Goal: Task Accomplishment & Management: Complete application form

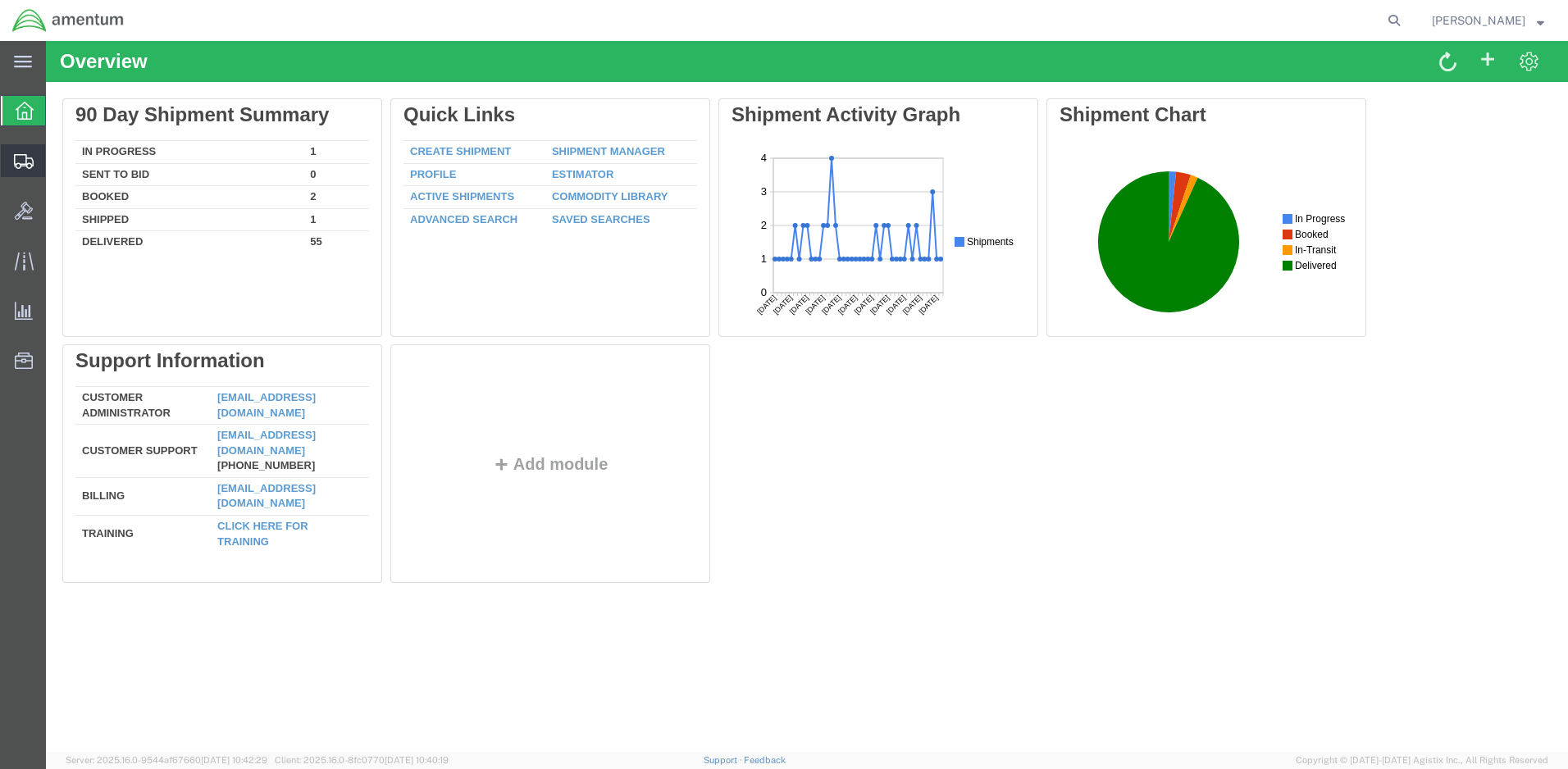
click at [0, 0] on span "Create Shipment" at bounding box center [0, 0] width 0 height 0
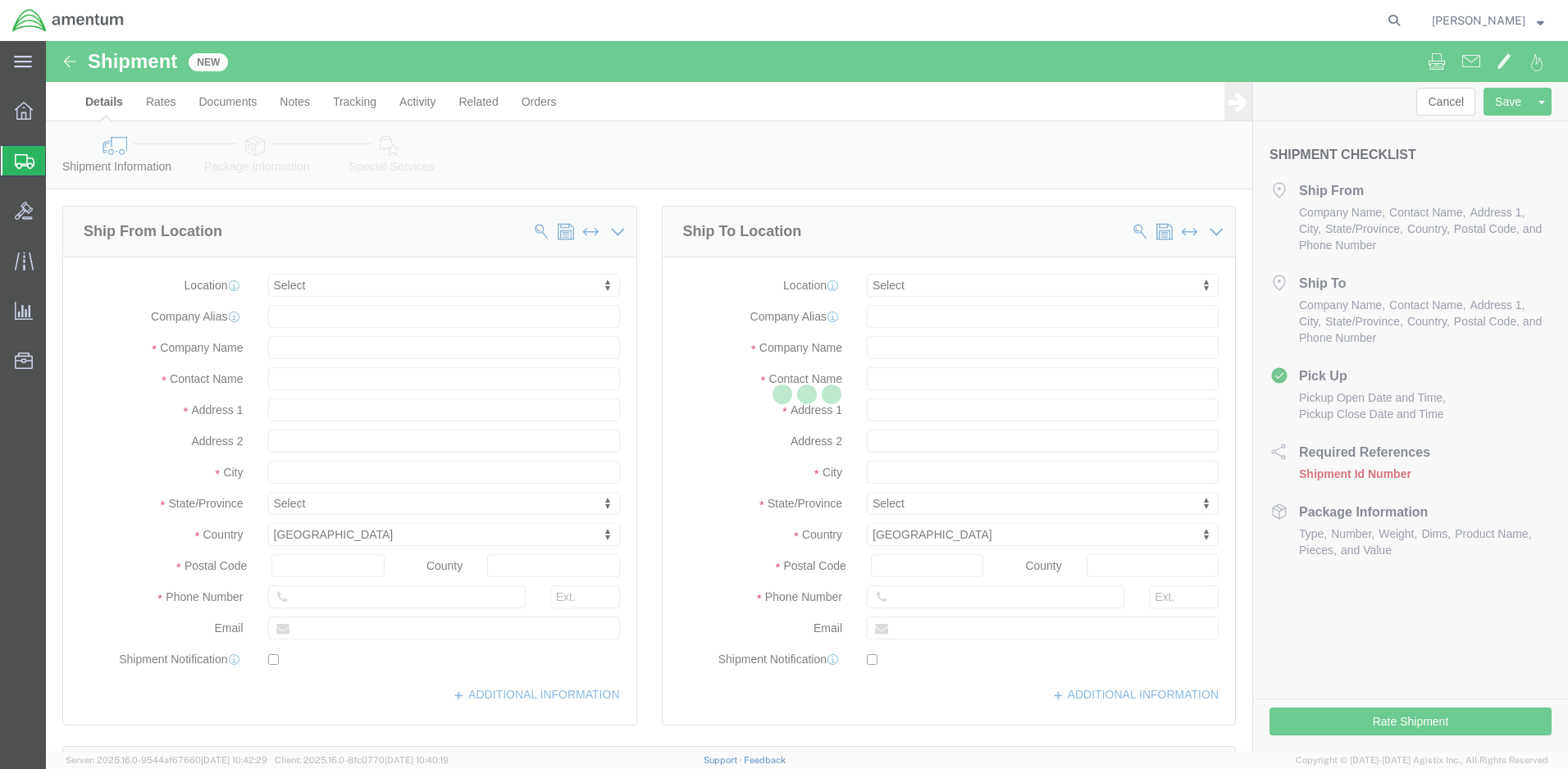
select select
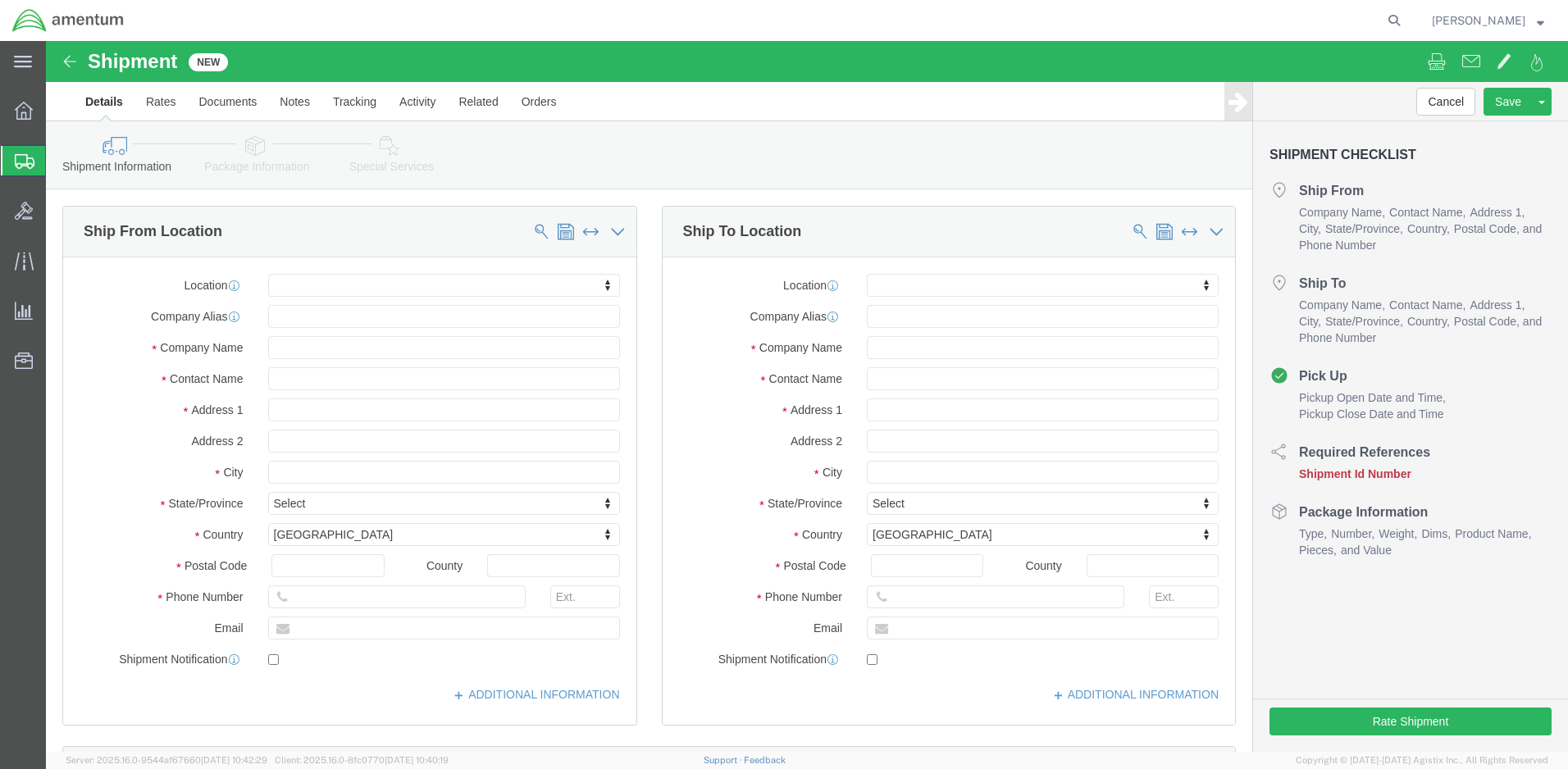
click body "Shipment New Details Rates Documents Notes Tracking Activity Related Orders Can…"
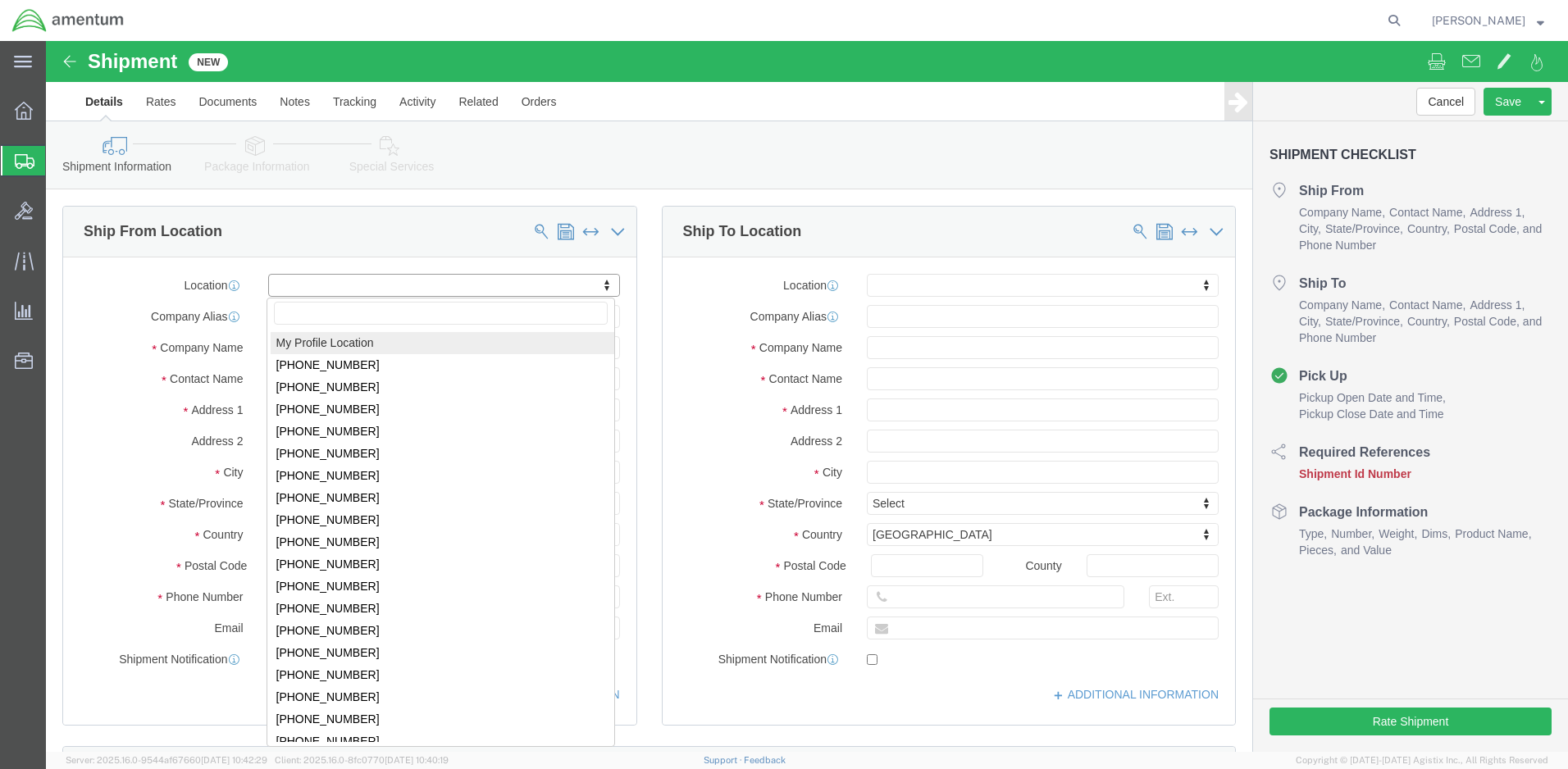
select select "MYPROFILE"
type input "[STREET_ADDRESS]"
type input "98433"
type input "[PHONE_NUMBER]"
type input "[PERSON_NAME][EMAIL_ADDRESS][DOMAIN_NAME]"
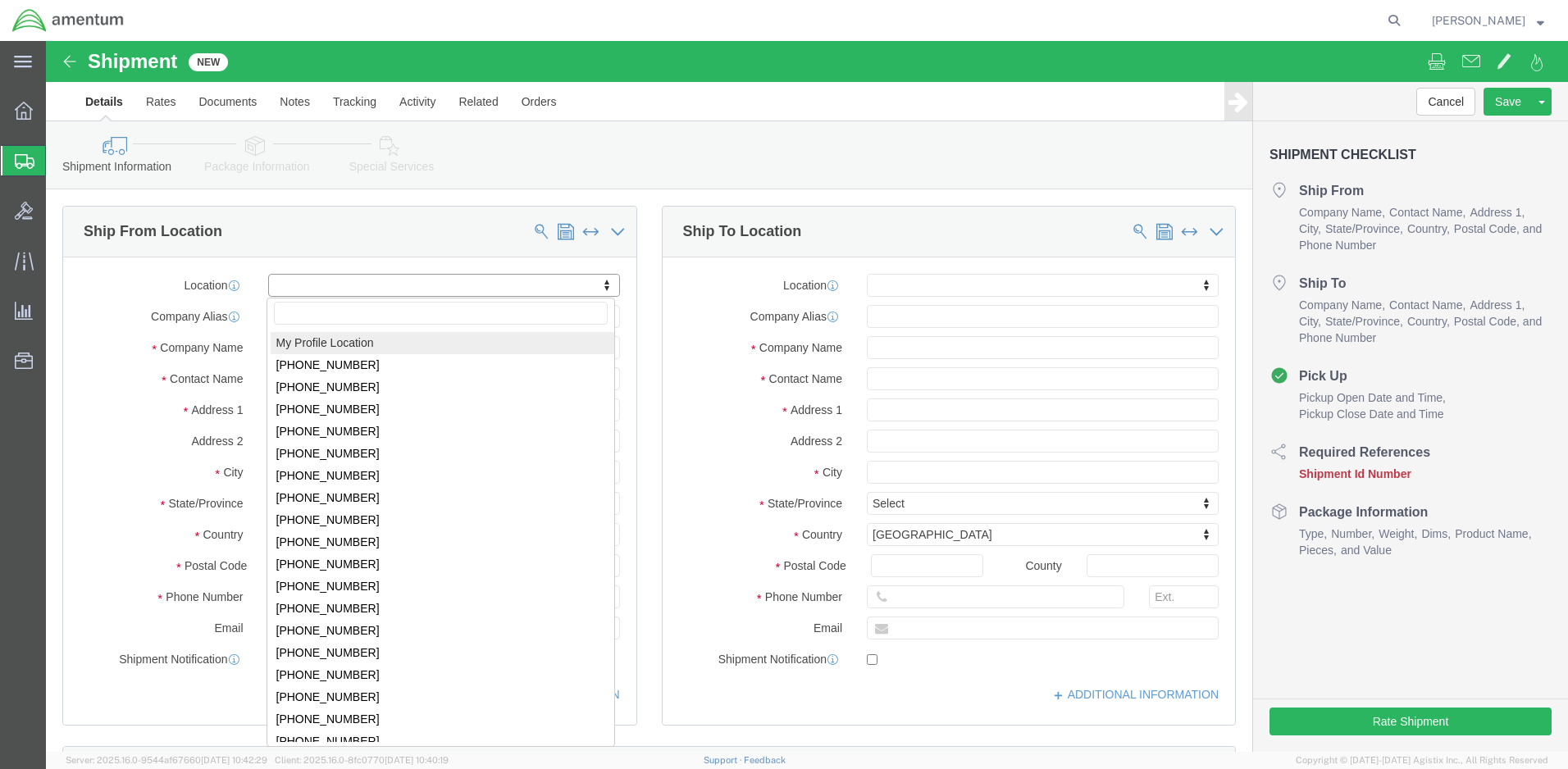
checkbox input "true"
type input "Amentum Services, Inc."
type input "[PERSON_NAME]"
type input "Joint Base [PERSON_NAME]"
select select "WA"
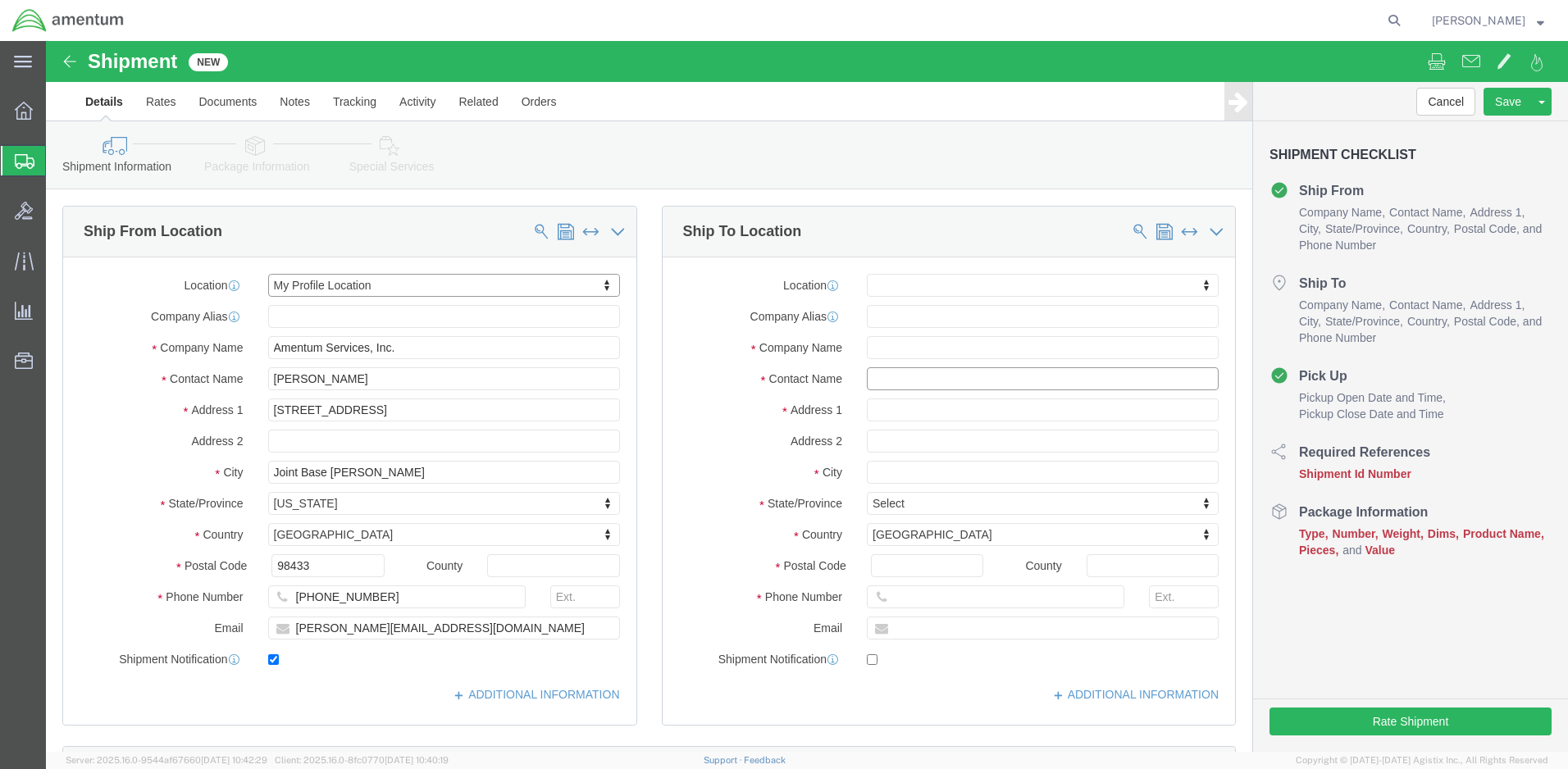
click input "text"
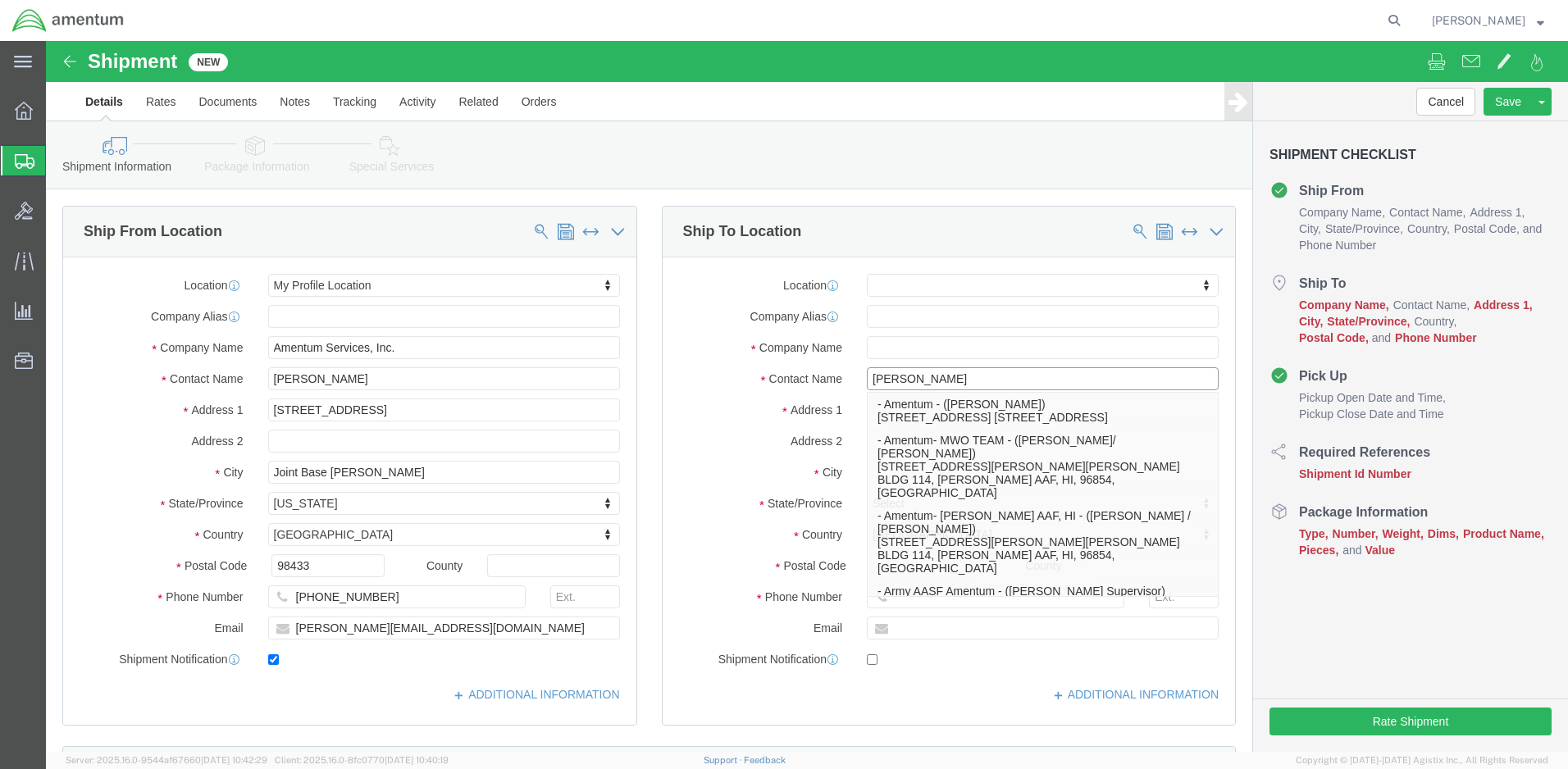
type input "[PERSON_NAME]"
click p "- Amentum - ([PERSON_NAME]) [STREET_ADDRESS] [STREET_ADDRESS]"
select select
type input "[STREET_ADDRESS] Bldg 296"
type input "98901"
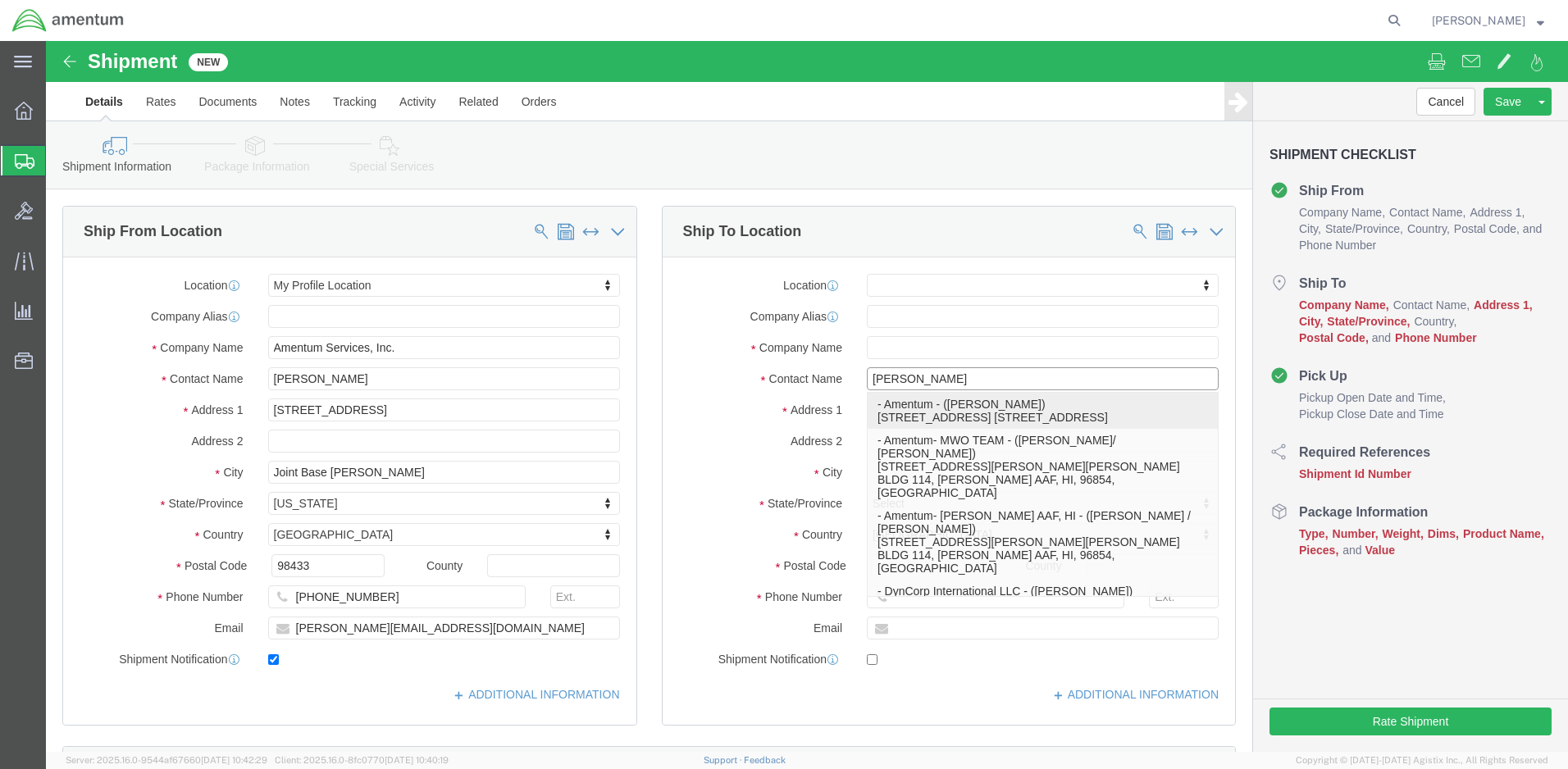
type input "Amentum"
type input "[PERSON_NAME]"
type input "Yakima"
select select "WA"
type input "[PERSON_NAME]"
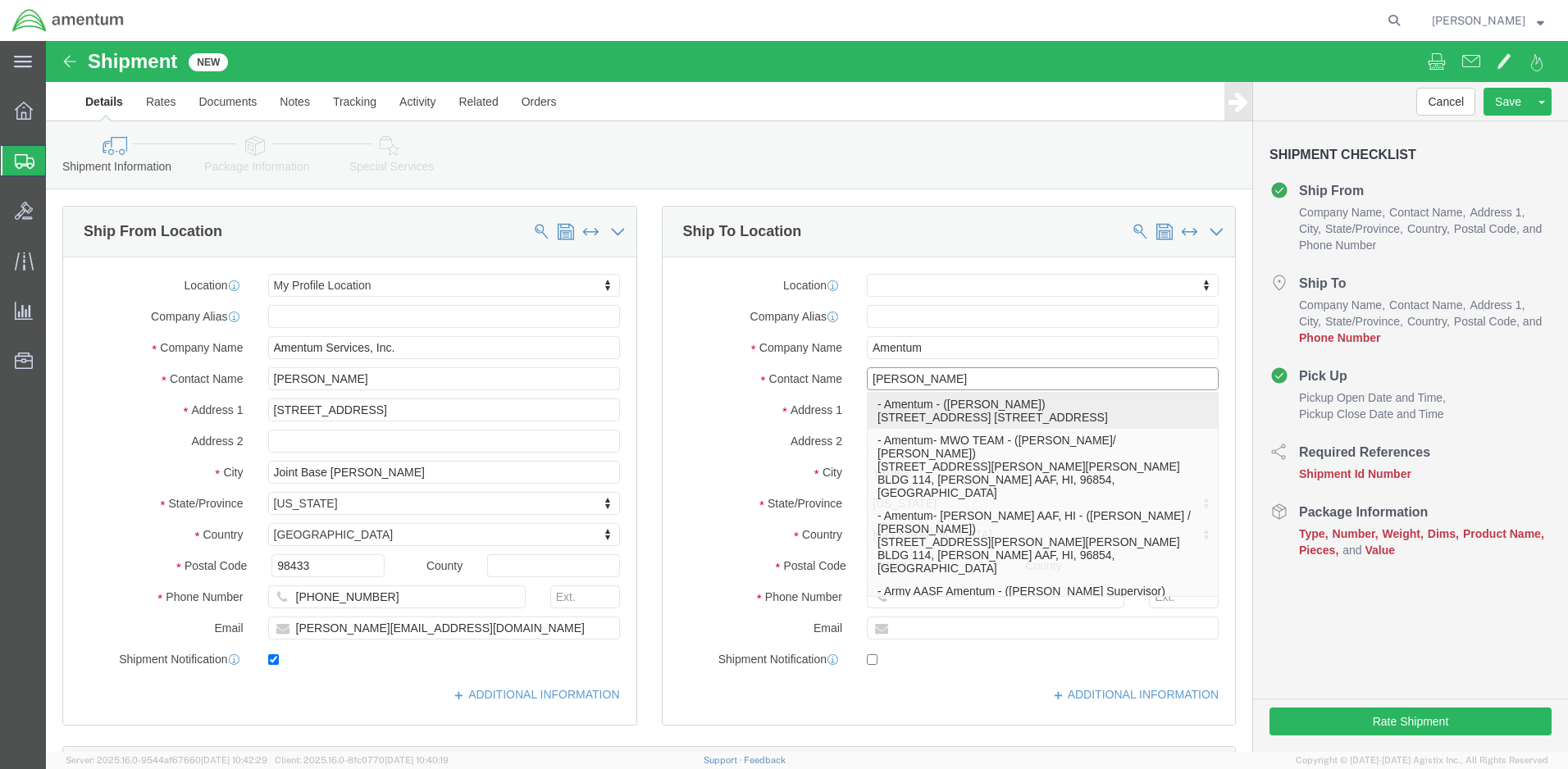
click p "- Amentum - ([PERSON_NAME]) [STREET_ADDRESS] [STREET_ADDRESS]"
select select
type input "[PERSON_NAME]"
select select "WA"
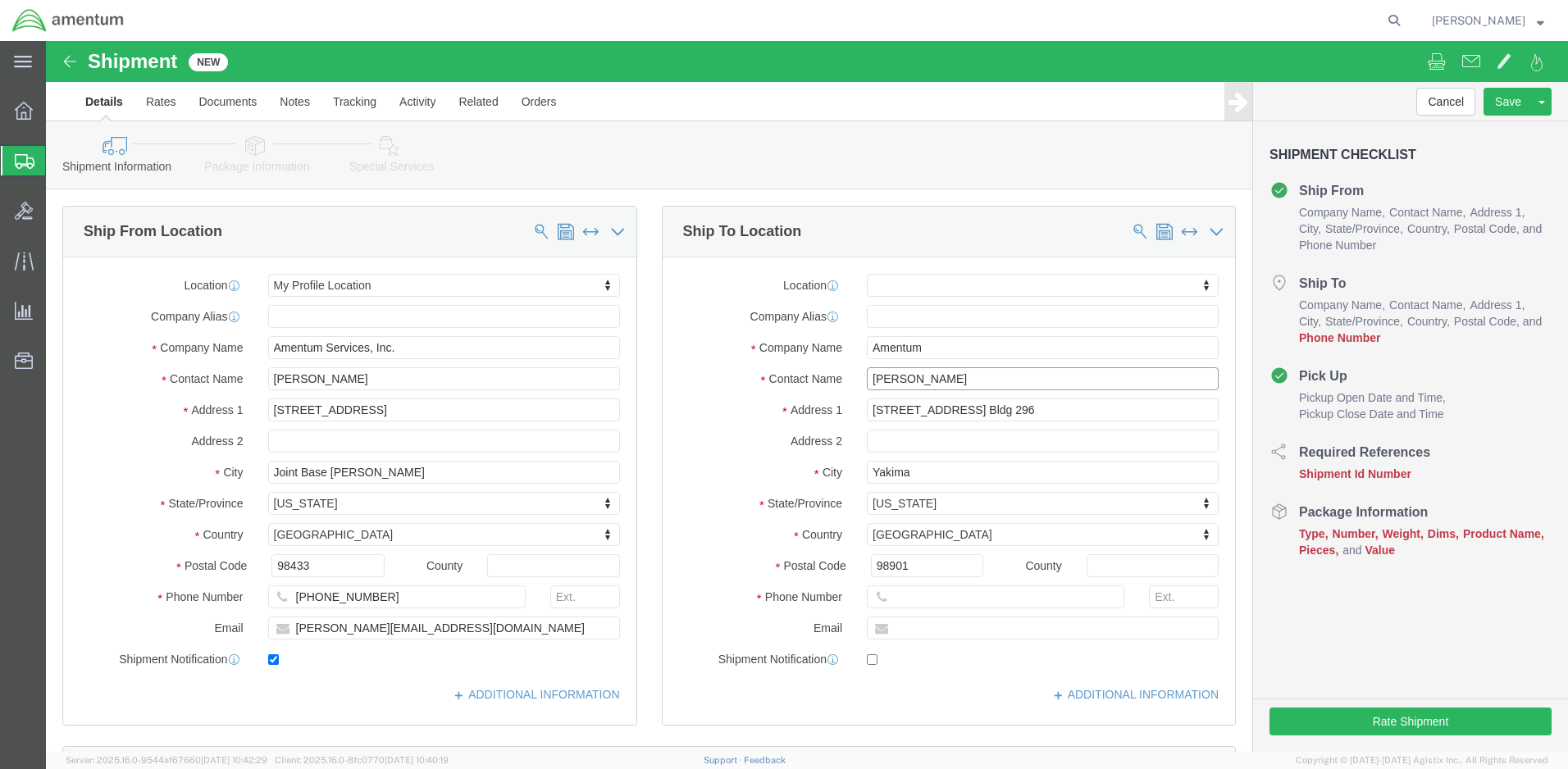
type input "[PERSON_NAME]"
click input "text"
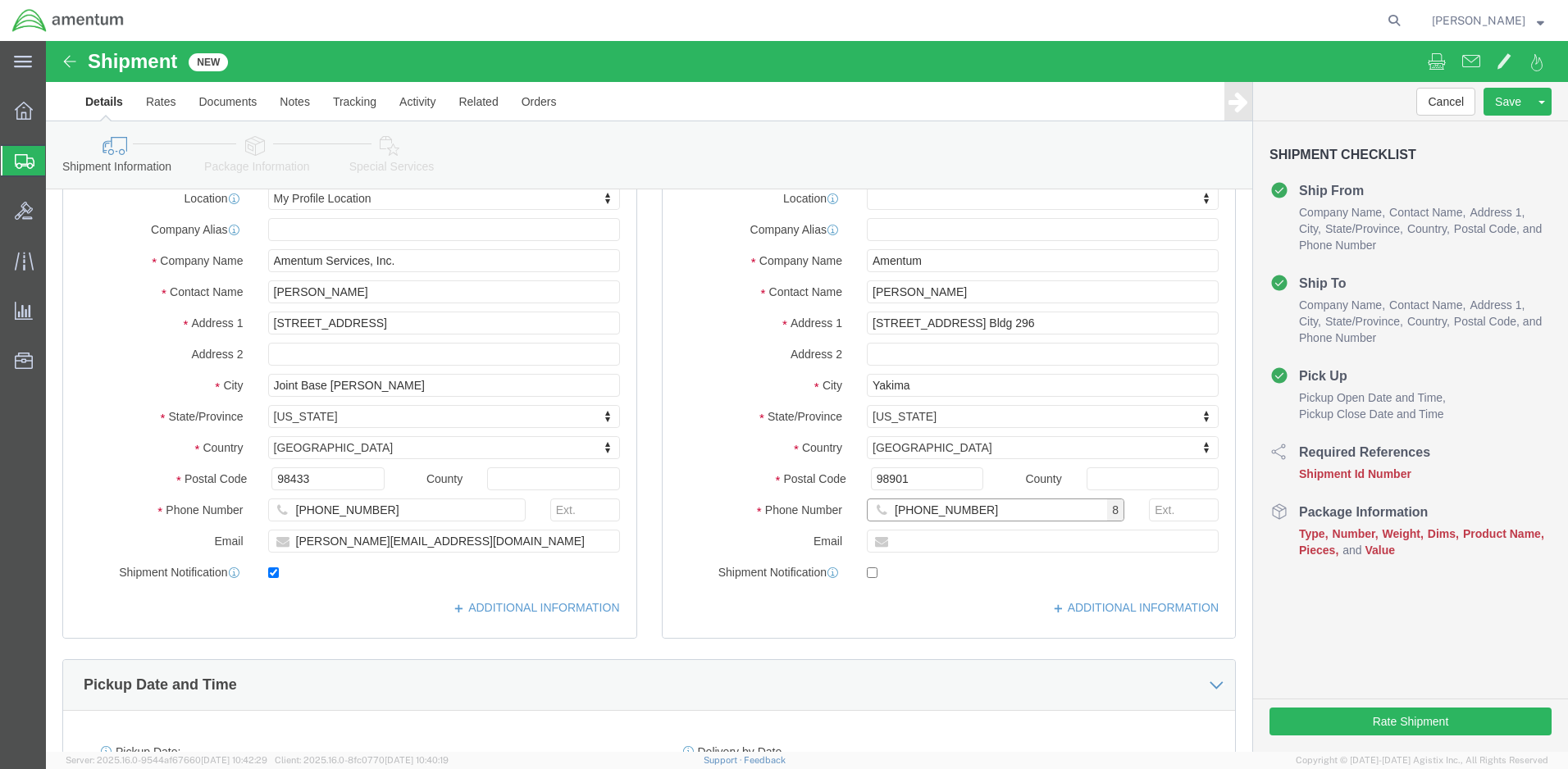
scroll to position [409, 0]
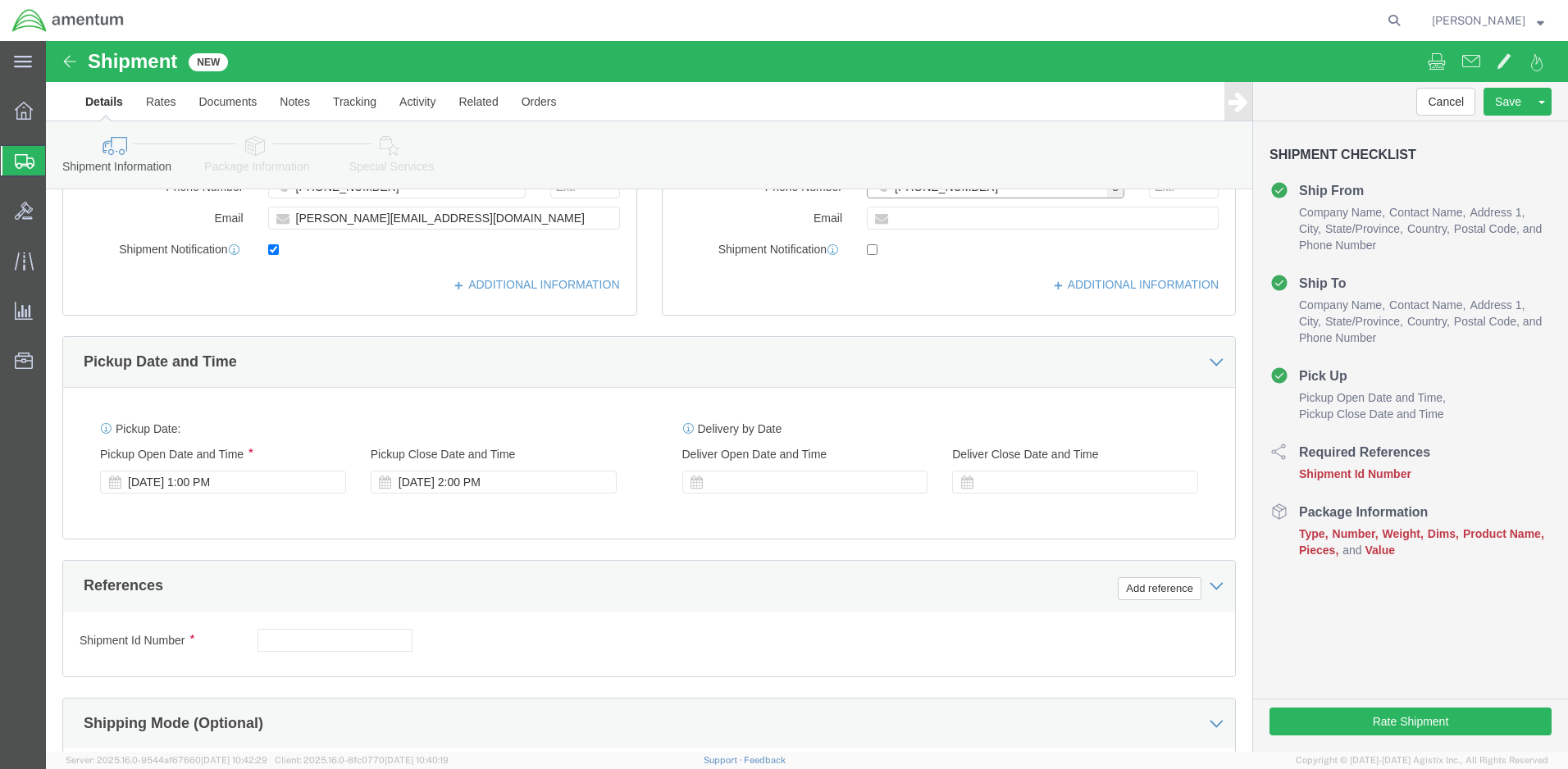
type input "[PHONE_NUMBER]"
click input "text"
paste input "4999.R.2521.AW.AM.0F.YWKM.00"
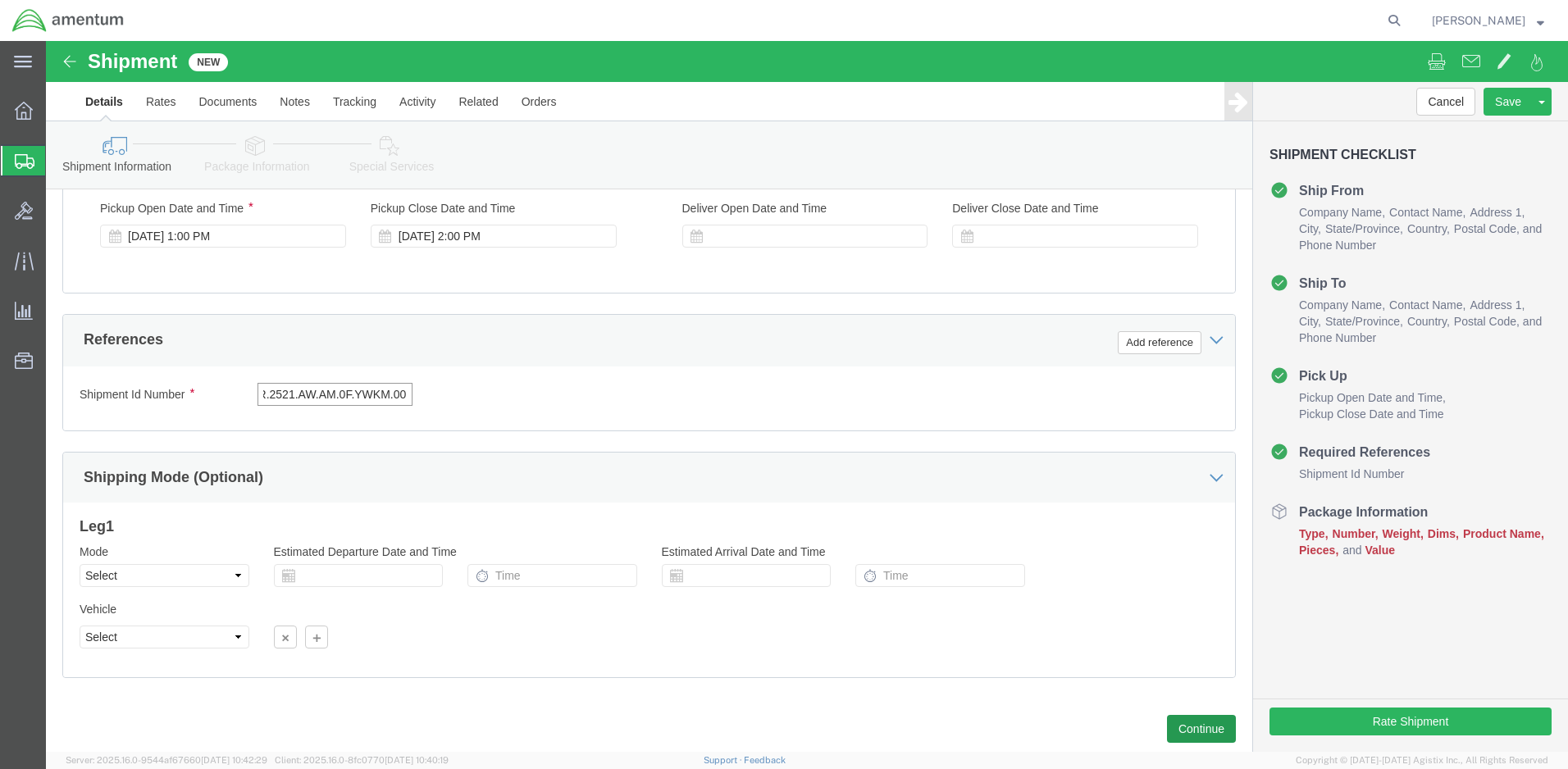
type input "4999.R.2521.AW.AM.0F.YWKM.00"
click button "Continue"
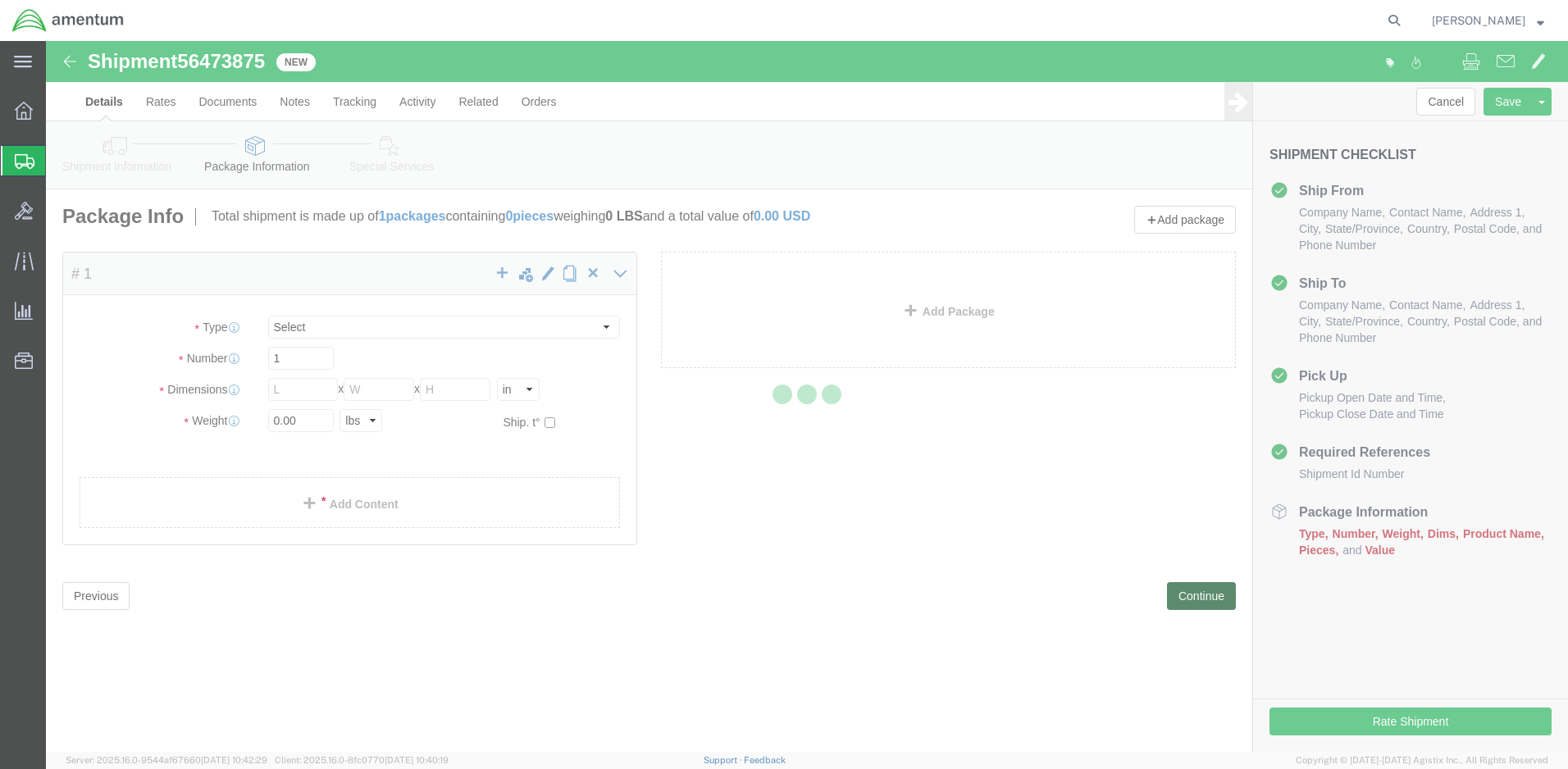
select select "CBOX"
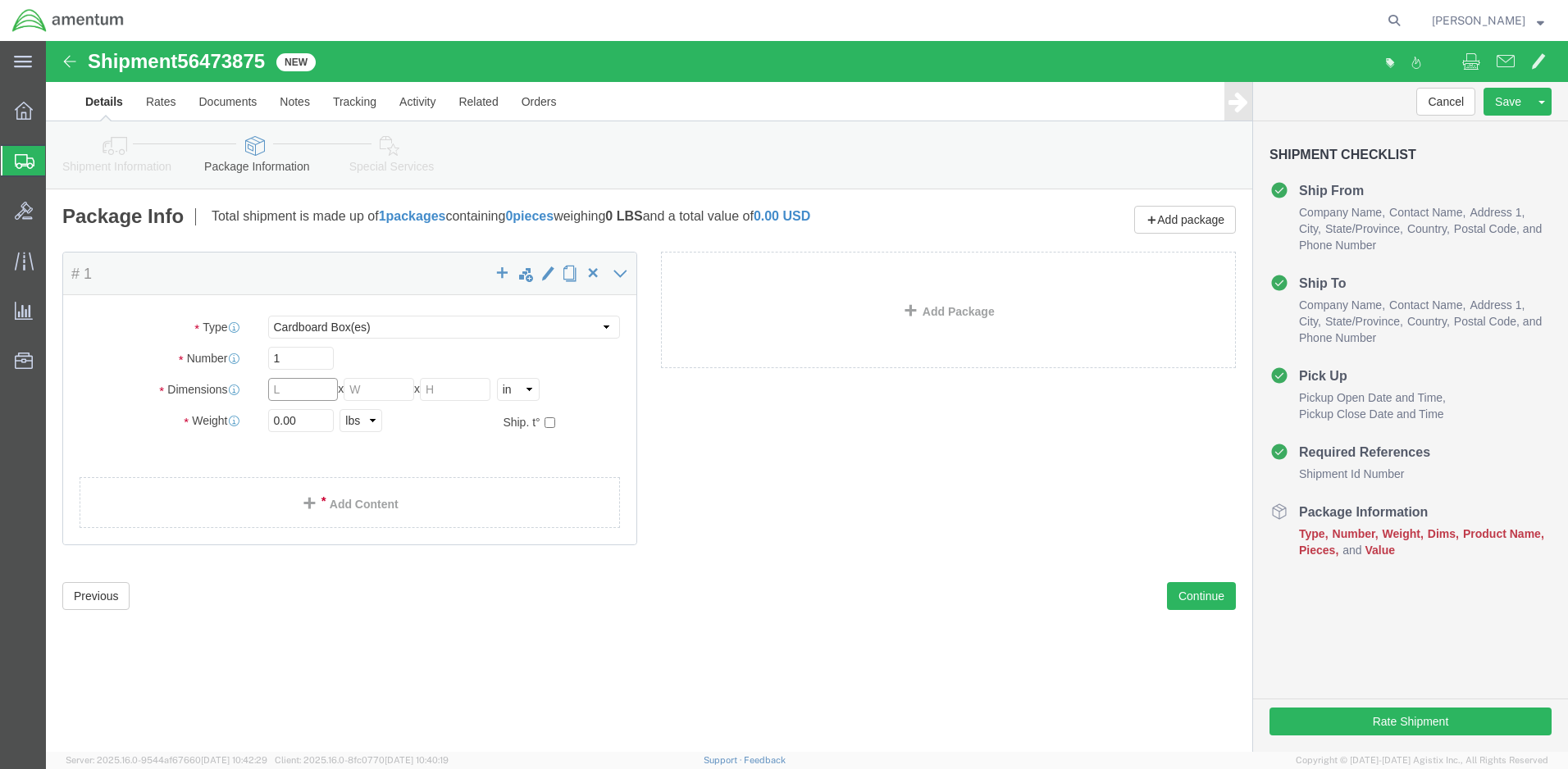
click input "text"
type input "6"
type input "12"
drag, startPoint x: 259, startPoint y: 383, endPoint x: 194, endPoint y: 377, distance: 65.3
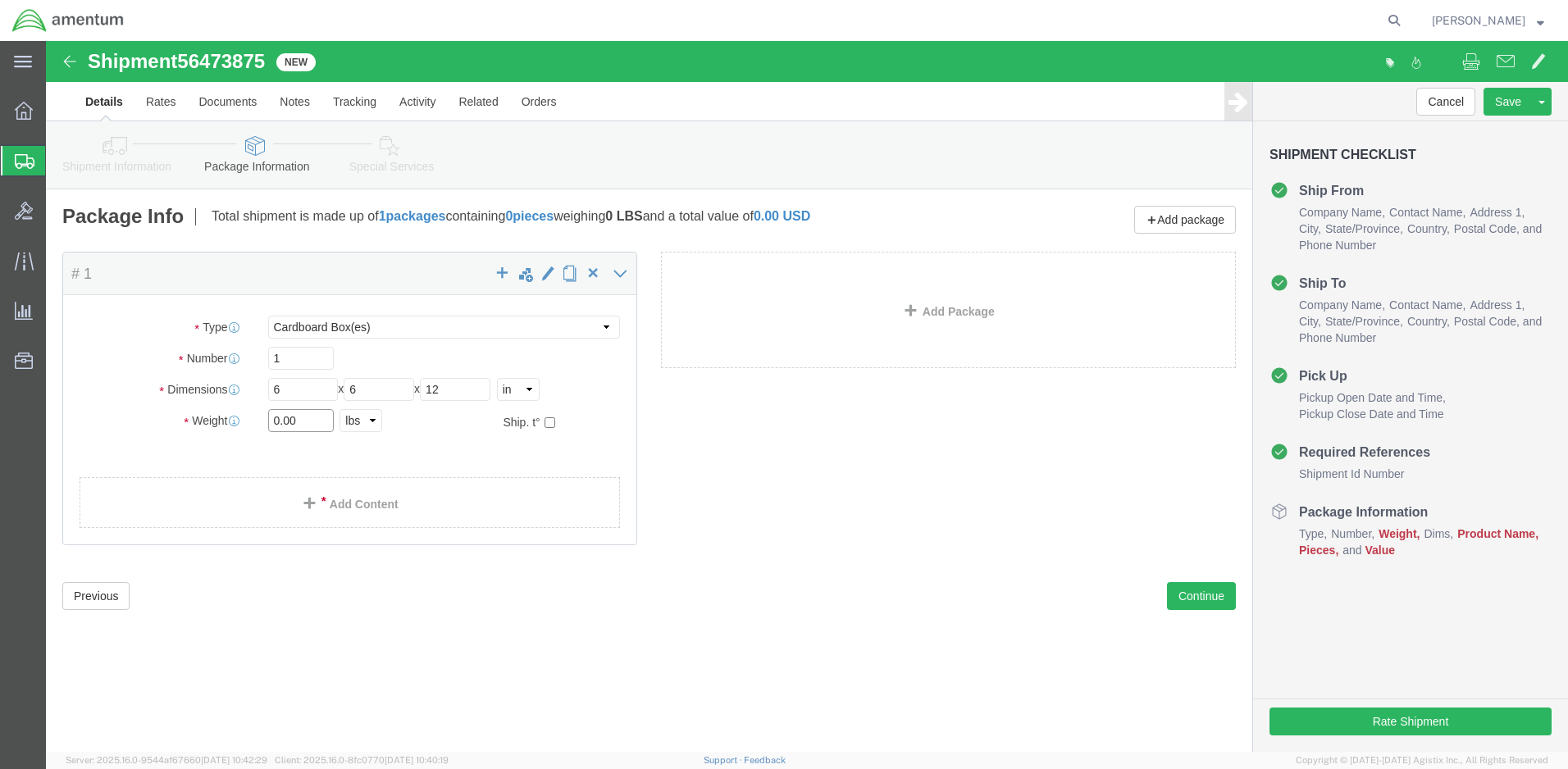
click div "Weight 0.00 Select kgs lbs Ship. t°"
type input "2"
click link "Add Content"
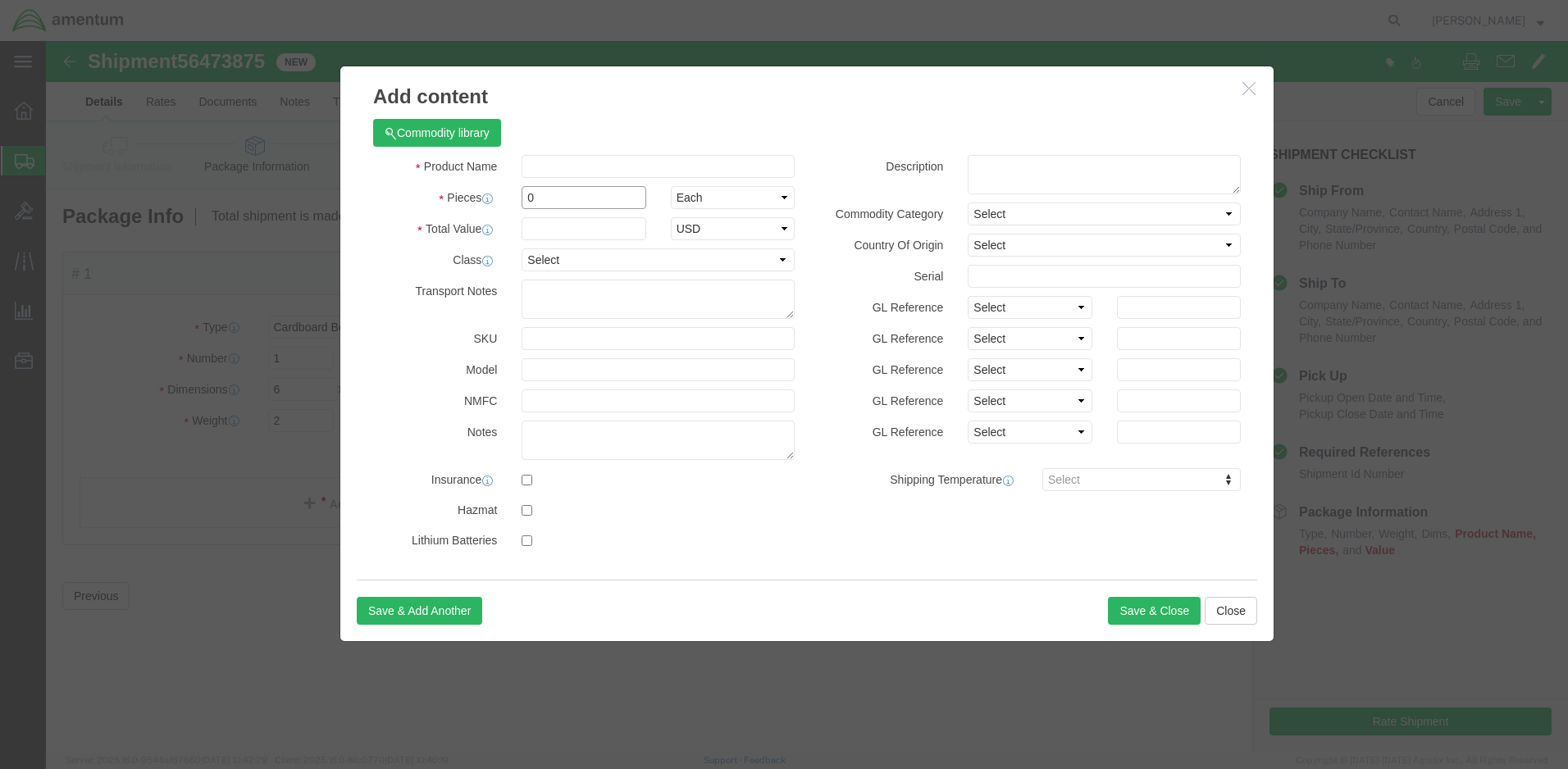
drag, startPoint x: 503, startPoint y: 162, endPoint x: 459, endPoint y: 159, distance: 44.1
click div "Pieces 0 Select Bag Barrels 100Board Feet Bottle Box Blister Pack Carats Can Ca…"
type input "2"
click input "text"
type input "15"
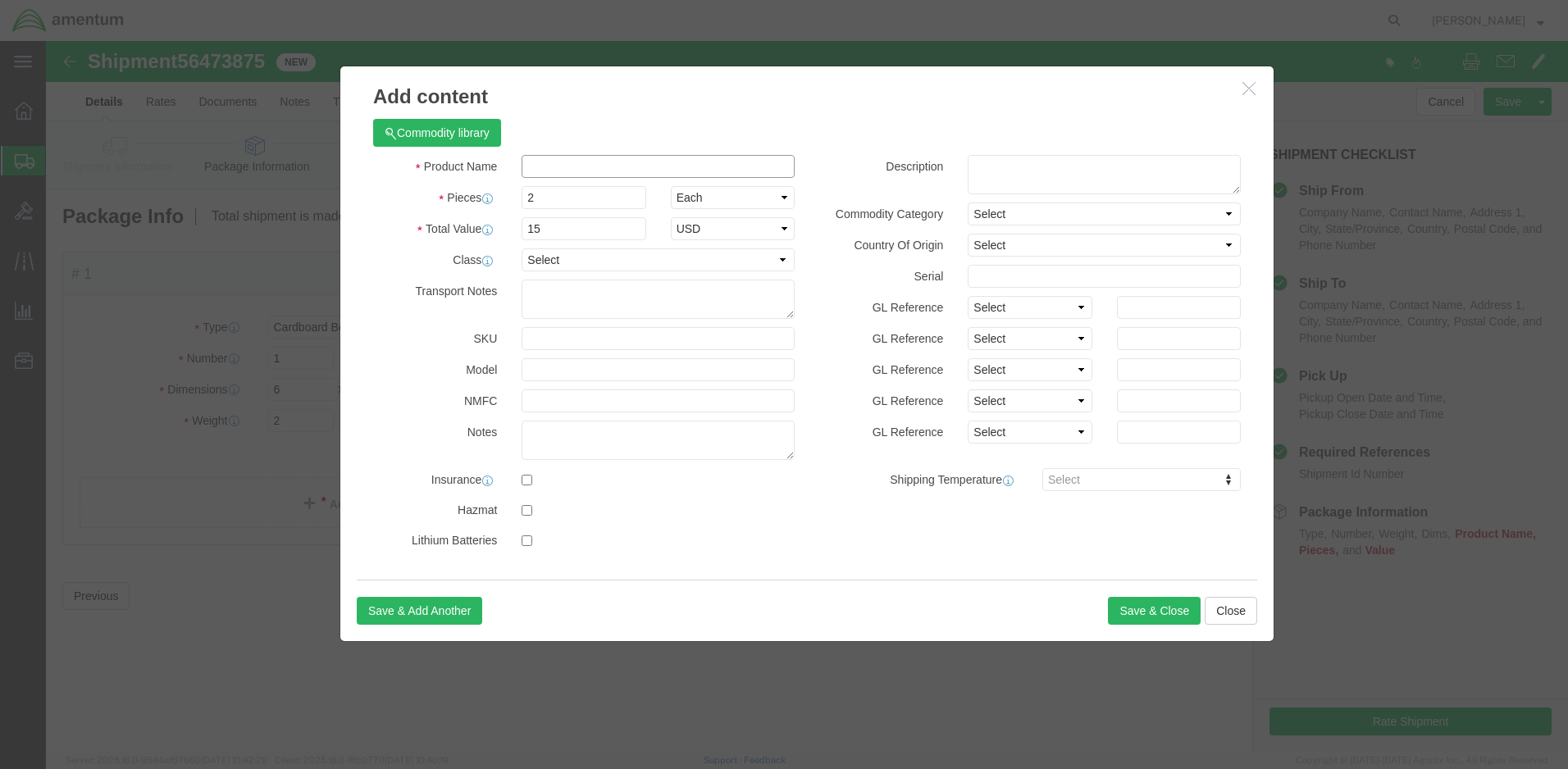
click input "text"
type input "CPC"
click td "Name: CPC TYPE II"
select select "USD"
type input "CPC TYPE II"
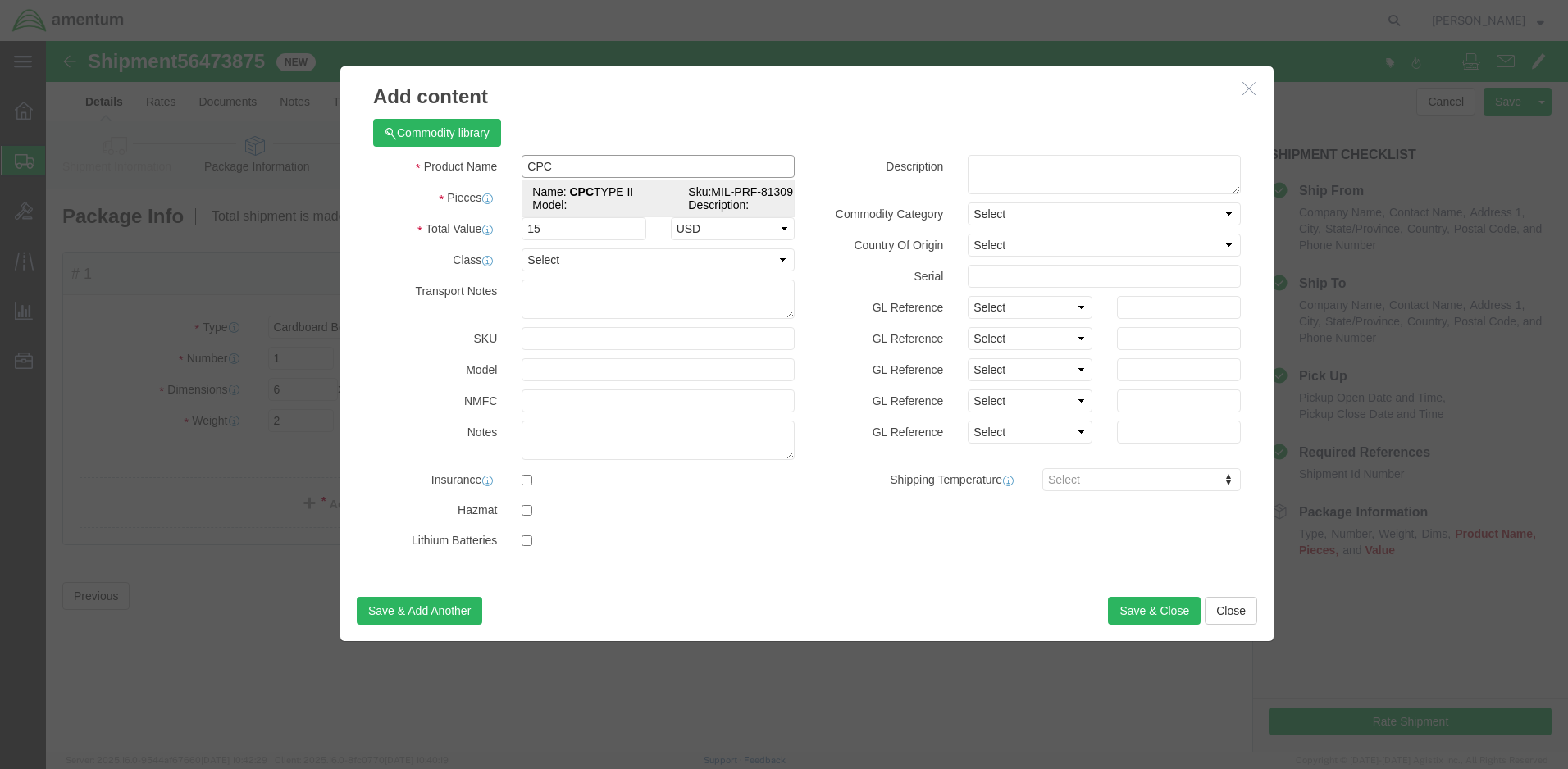
type input "MIL-PRF-81309H"
type input "CPC TYPE II"
drag, startPoint x: 598, startPoint y: 297, endPoint x: 451, endPoint y: 296, distance: 147.0
click div "SKU MIL-PRF-81309H"
click input "CPC TYPE II"
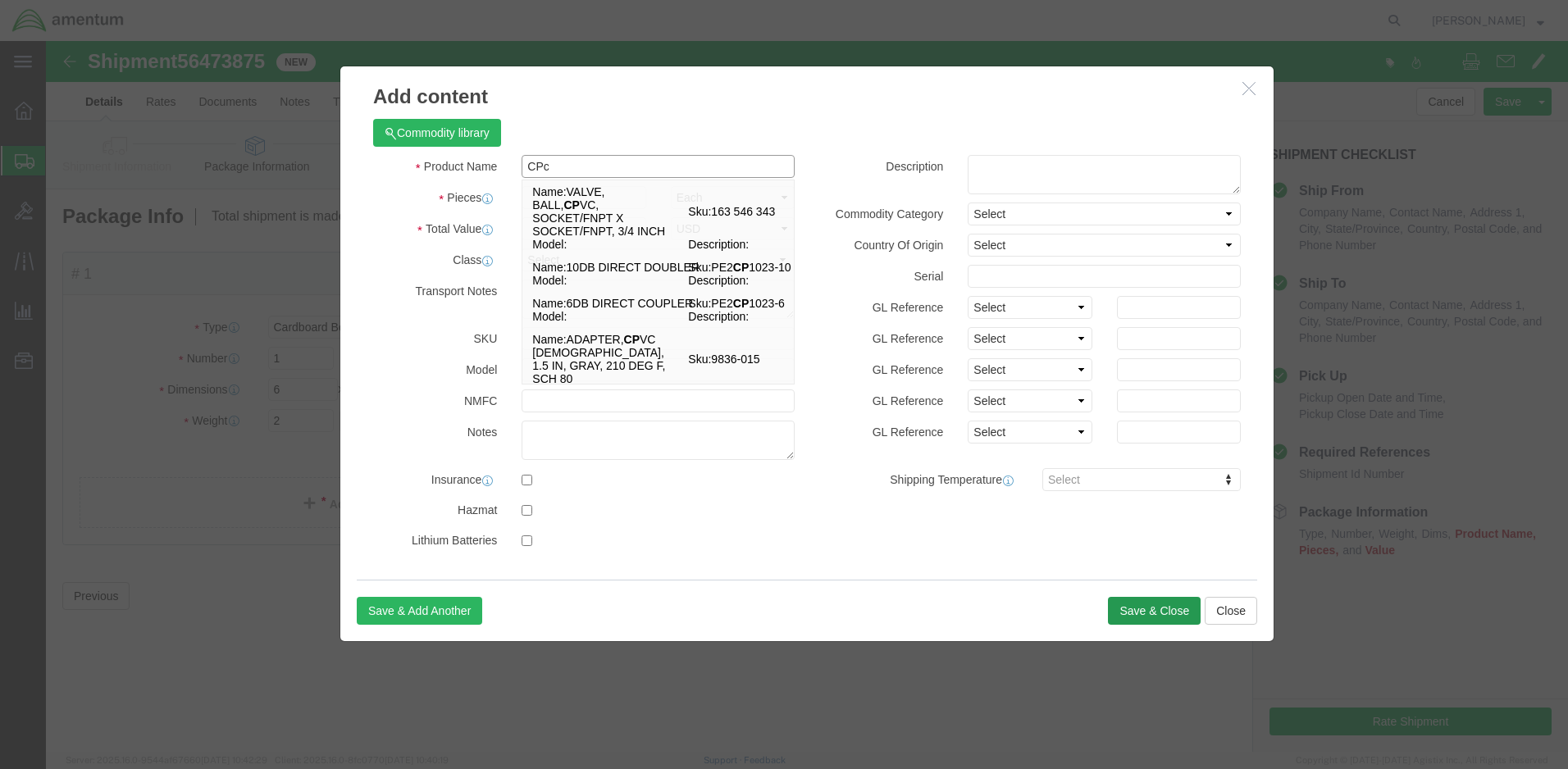
type input "CPc"
click button "Save & Close"
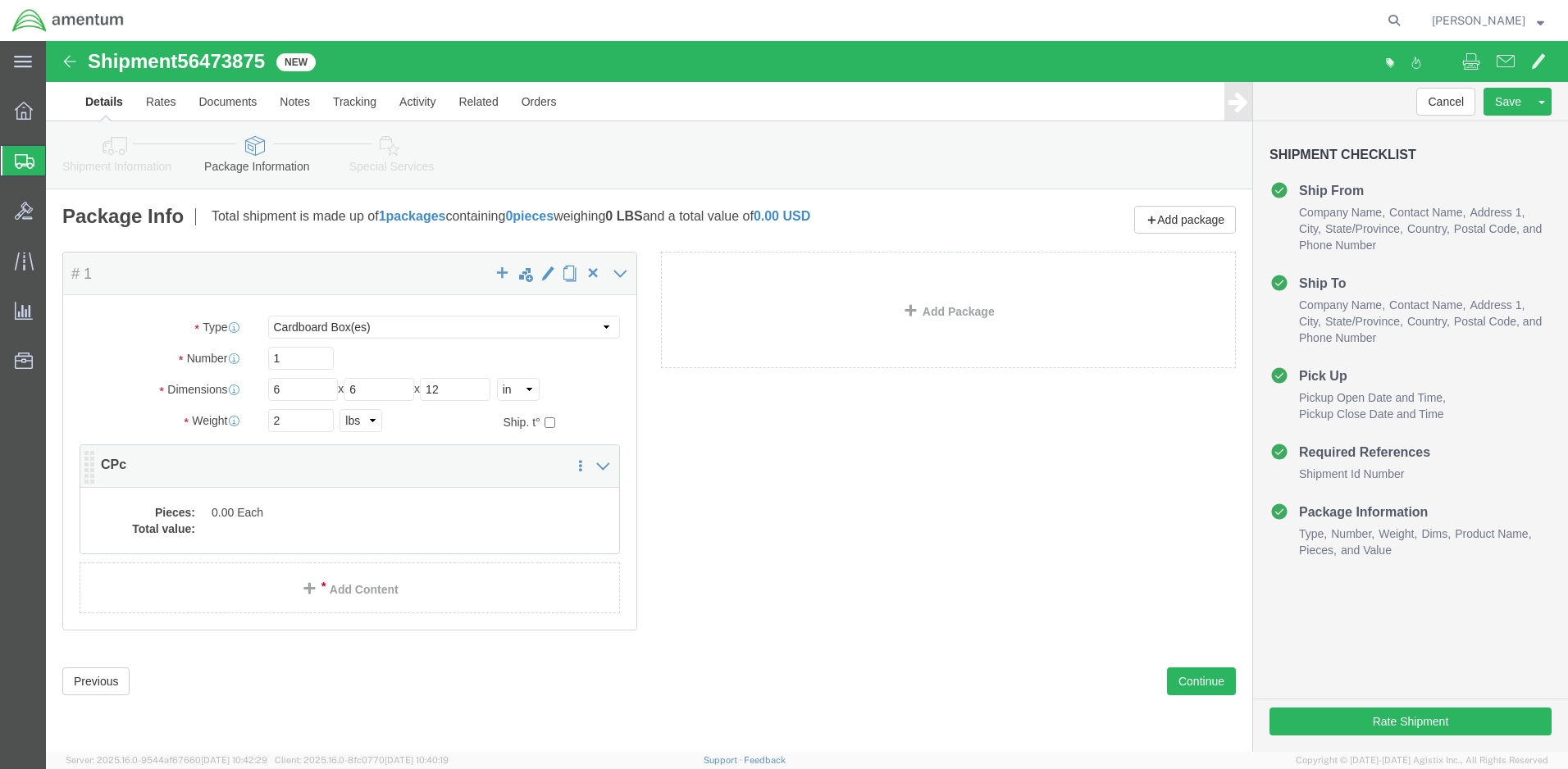
click dd "0.00 Each"
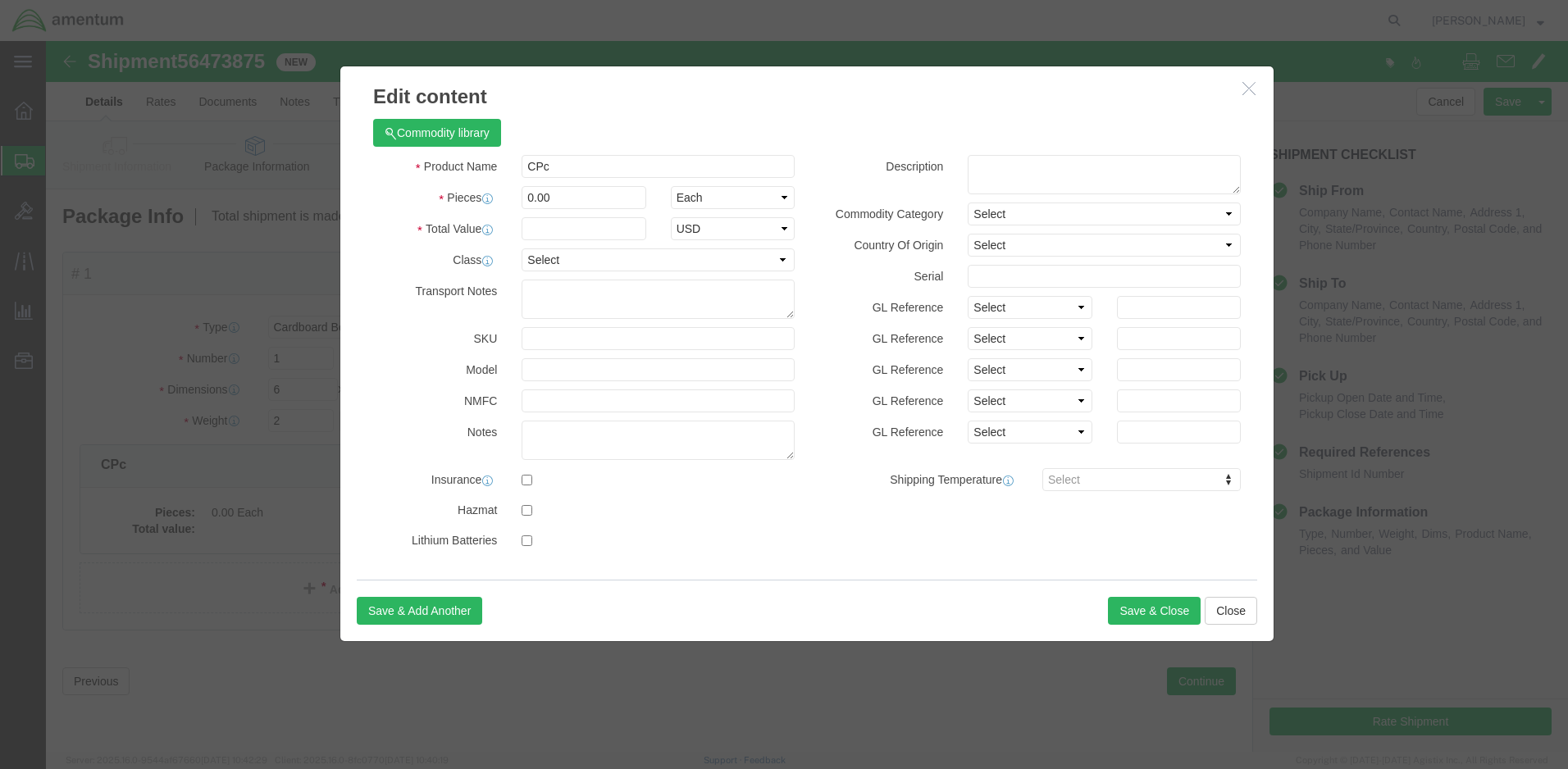
click button "button"
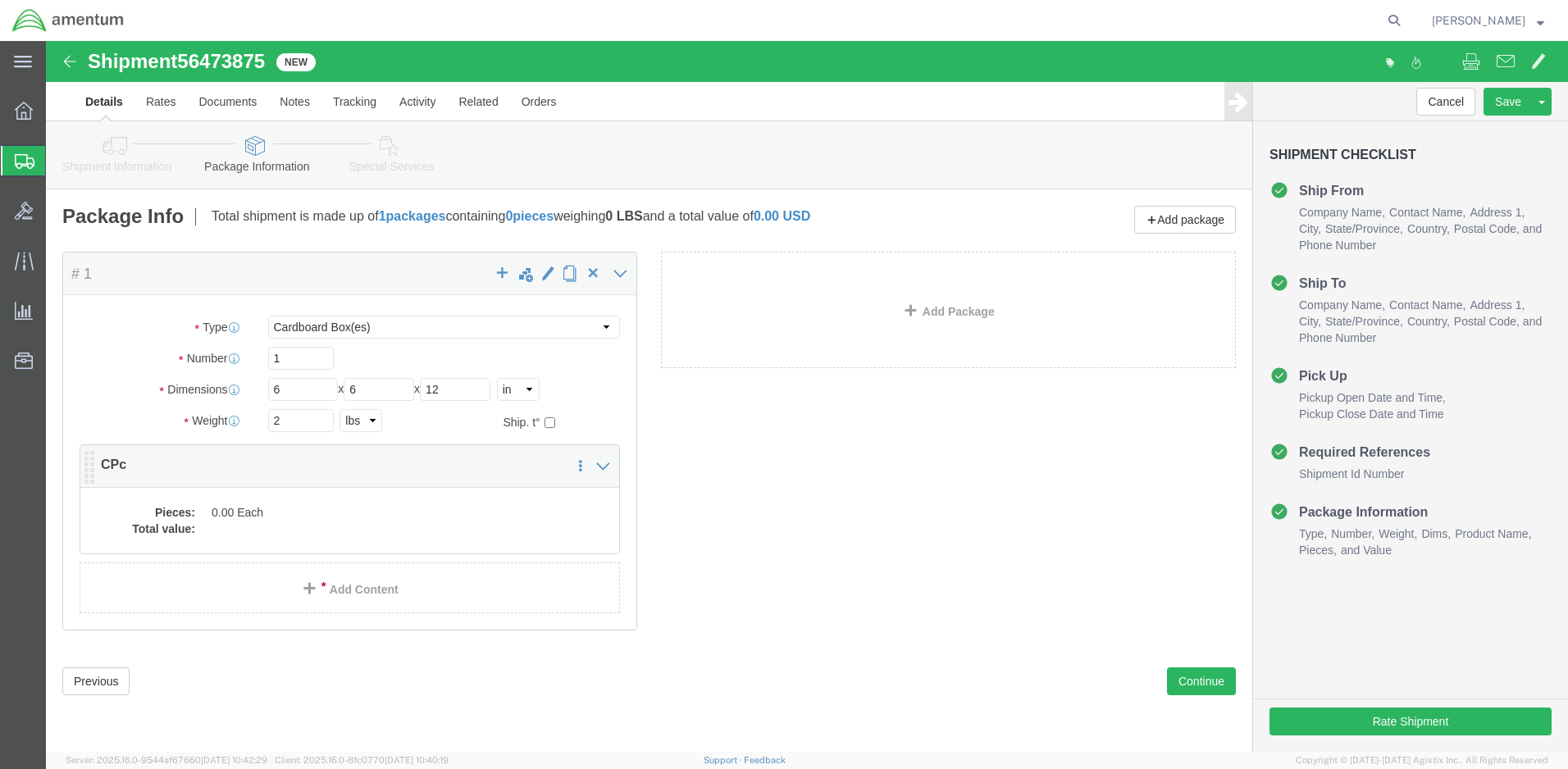
click dt "Pieces:"
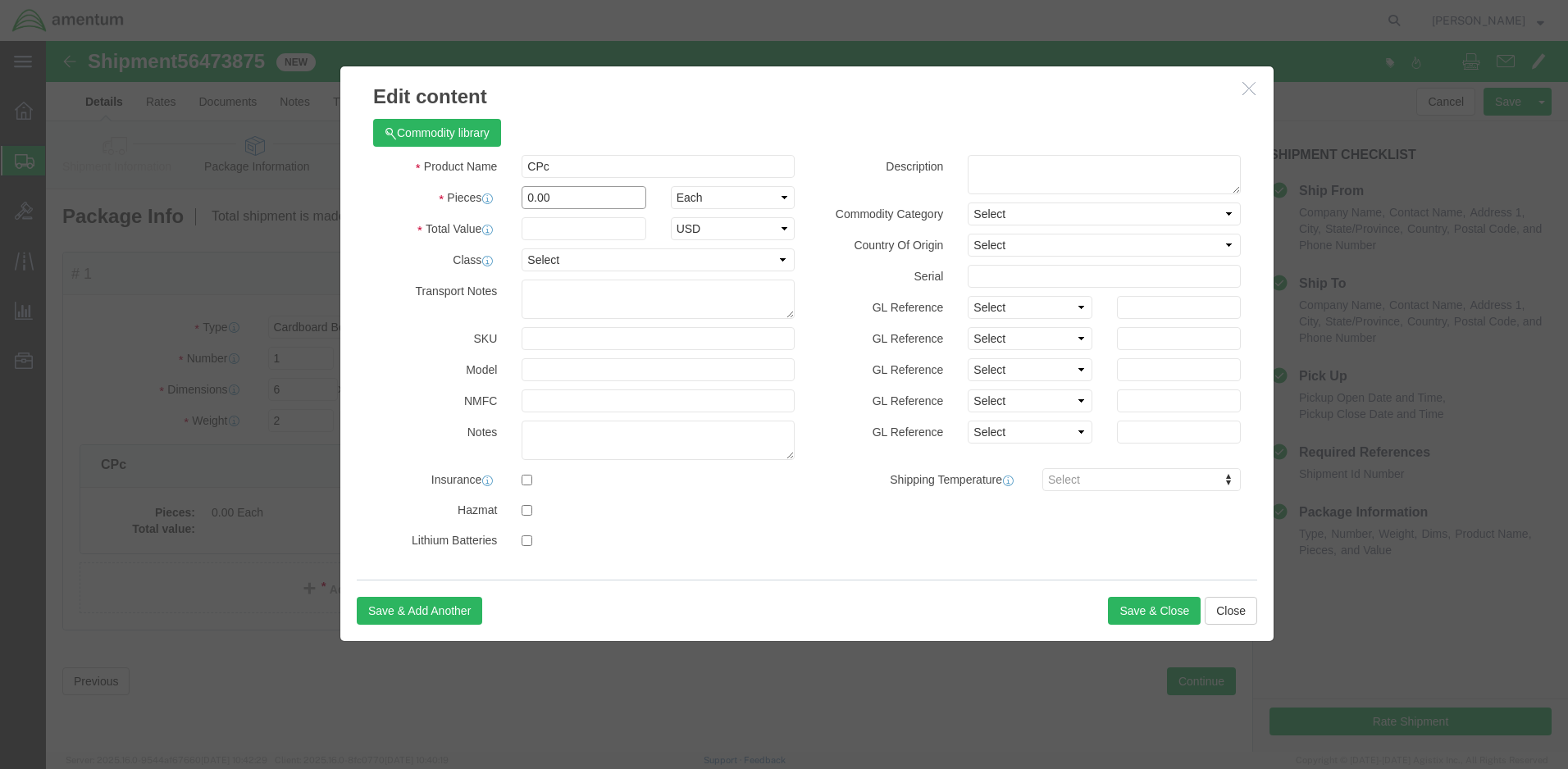
drag, startPoint x: 516, startPoint y: 152, endPoint x: 462, endPoint y: 153, distance: 54.0
click div "Pieces 0.00 Select Bag Barrels 100Board Feet Bottle Box Blister Pack Carats Can…"
type input "2"
click input "text"
type input "15"
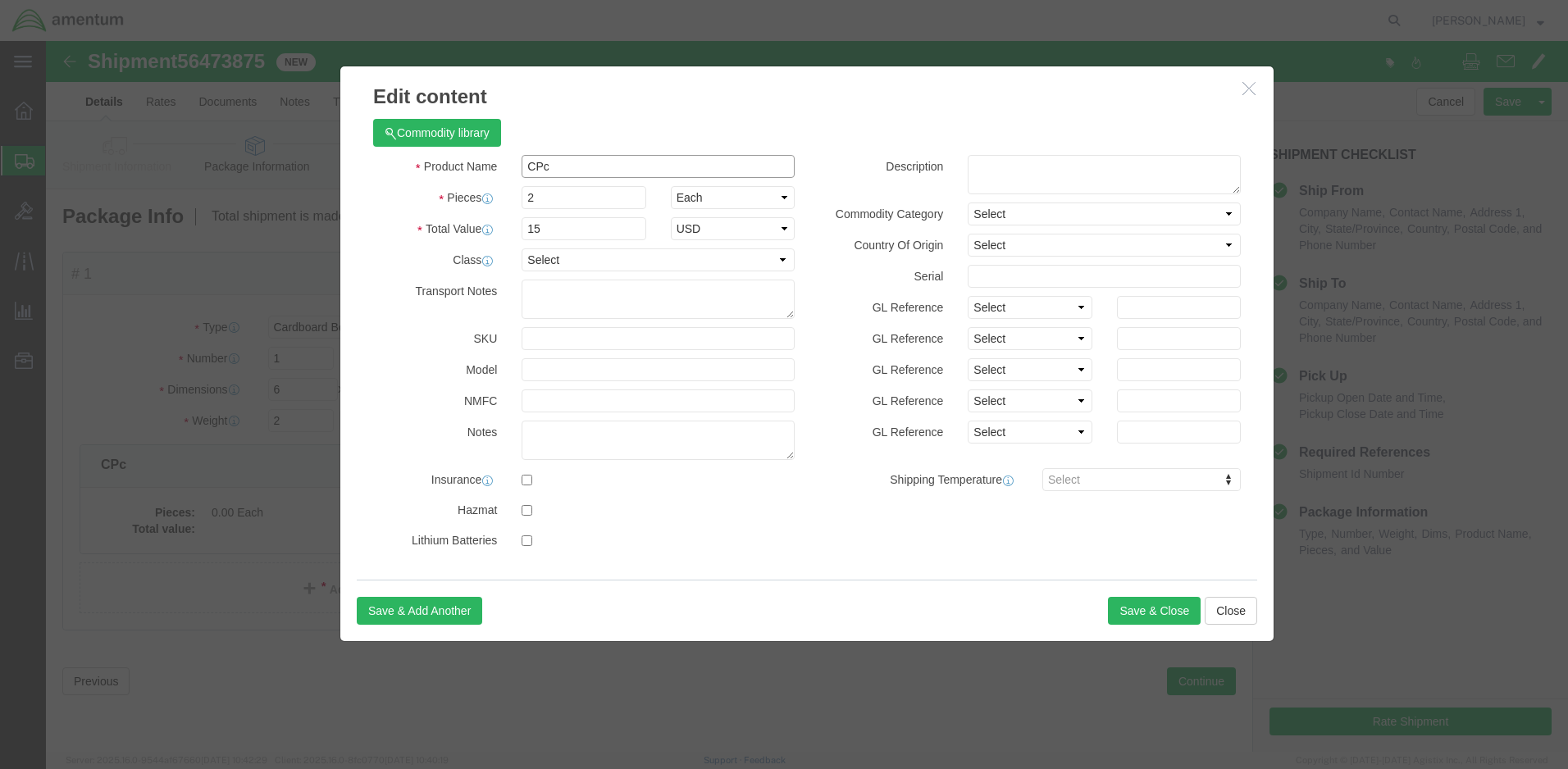
click input "CPc"
type input "CPC"
click button "Save & Close"
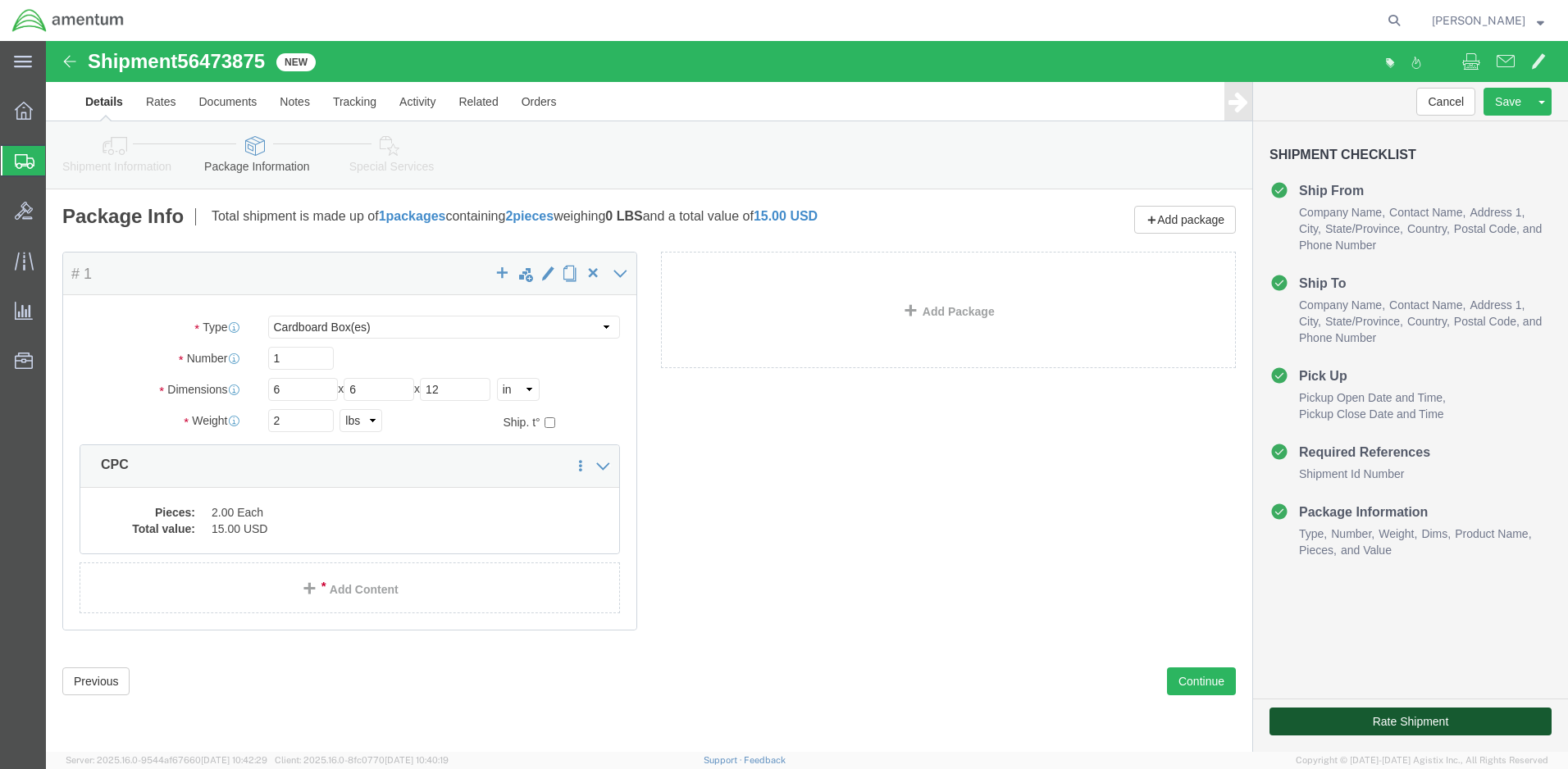
click button "Rate Shipment"
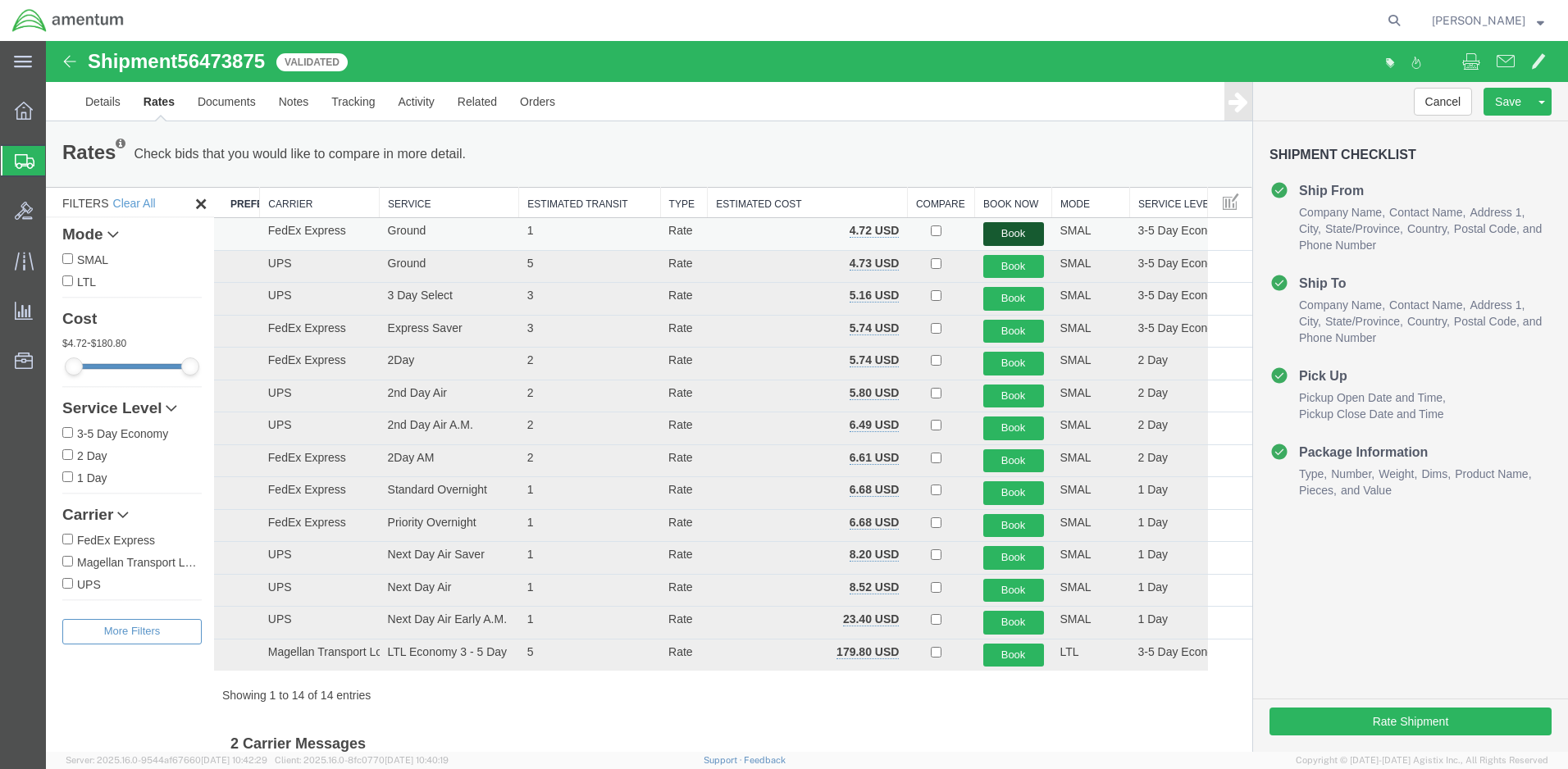
click at [1017, 229] on button "Book" at bounding box center [1014, 234] width 60 height 24
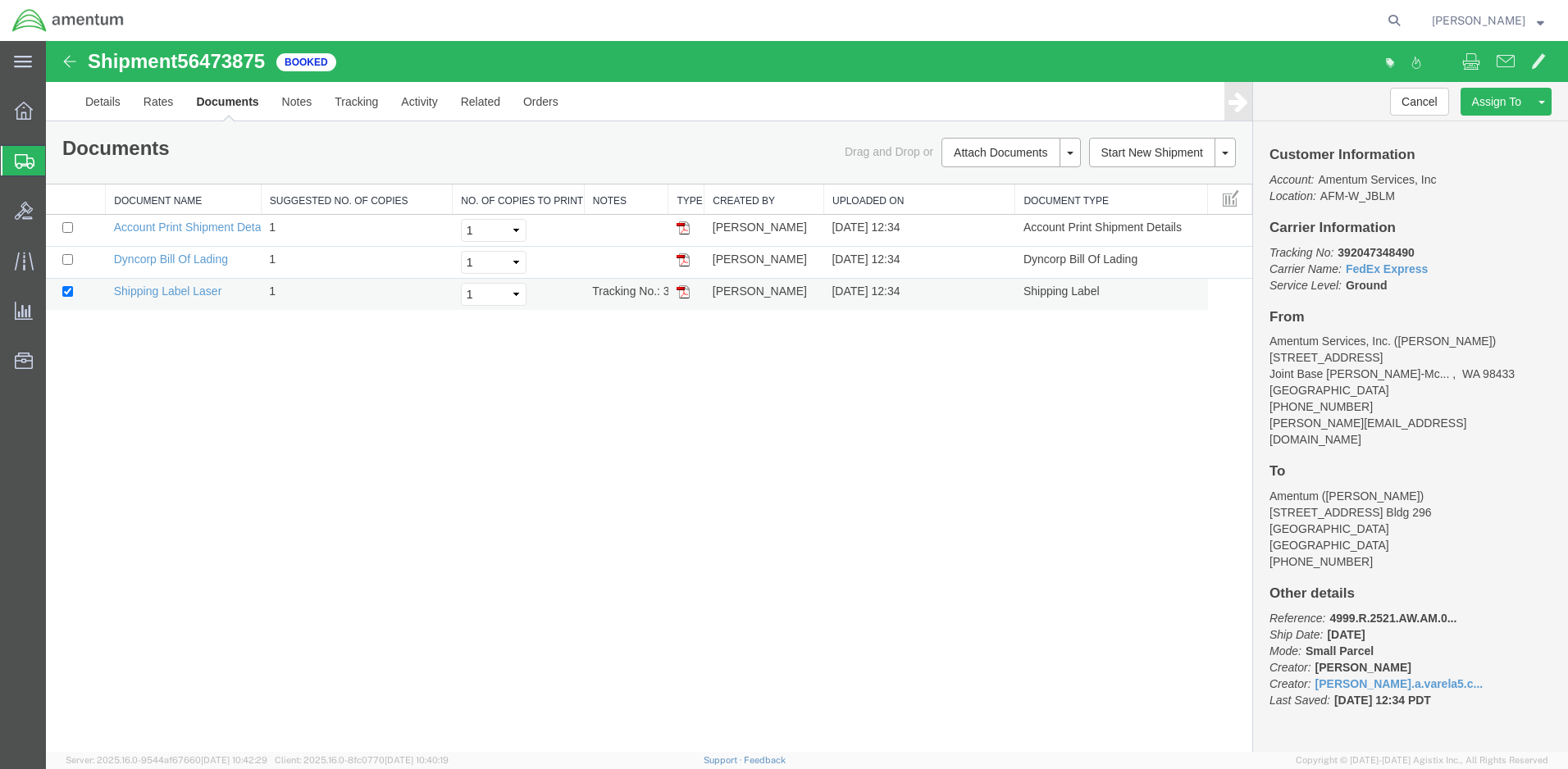
click at [683, 291] on img at bounding box center [682, 291] width 13 height 13
click at [0, 0] on span "Create Shipment" at bounding box center [0, 0] width 0 height 0
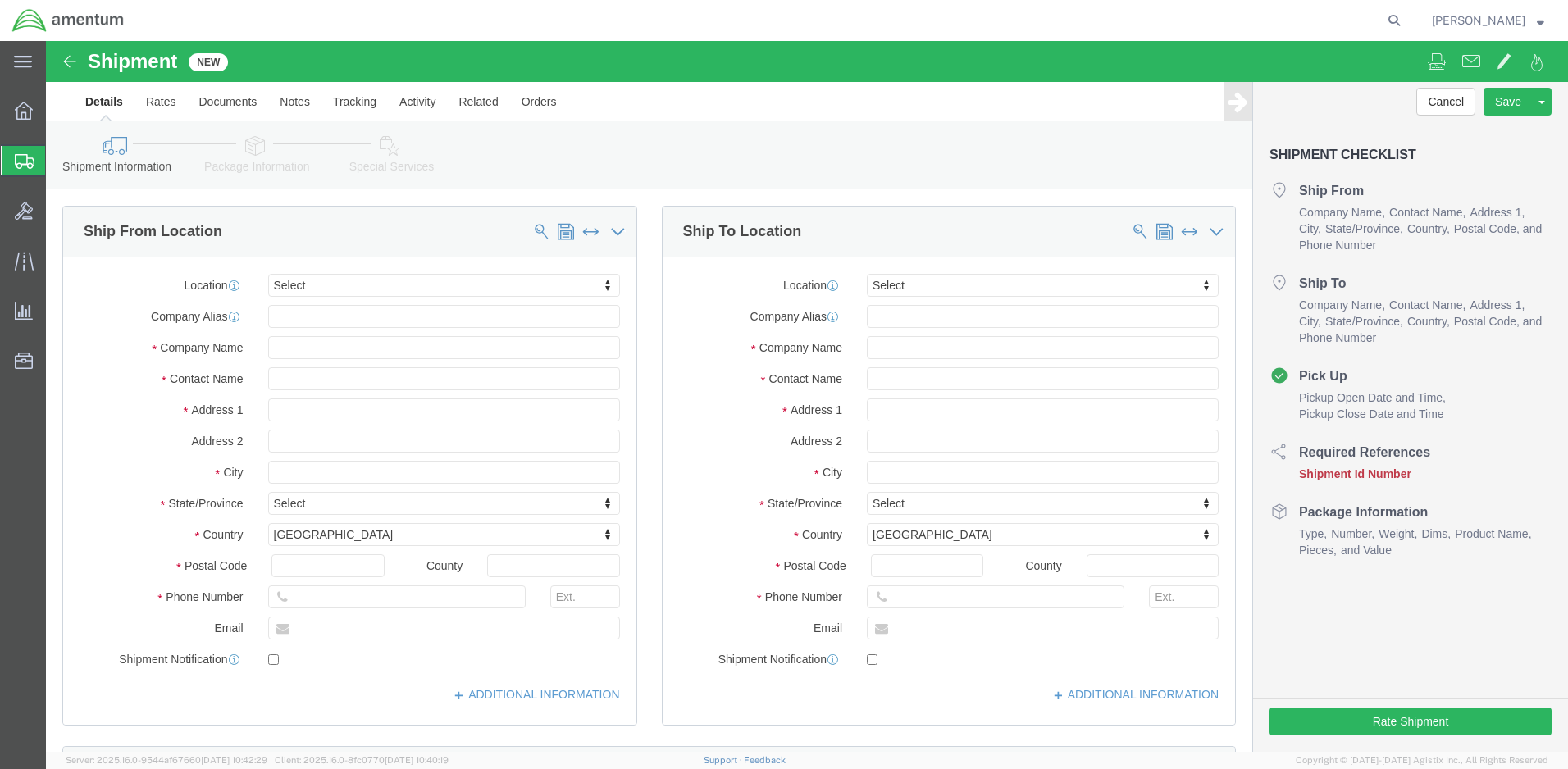
click body "Shipment New Details Rates Documents Notes Tracking Activity Related Orders Can…"
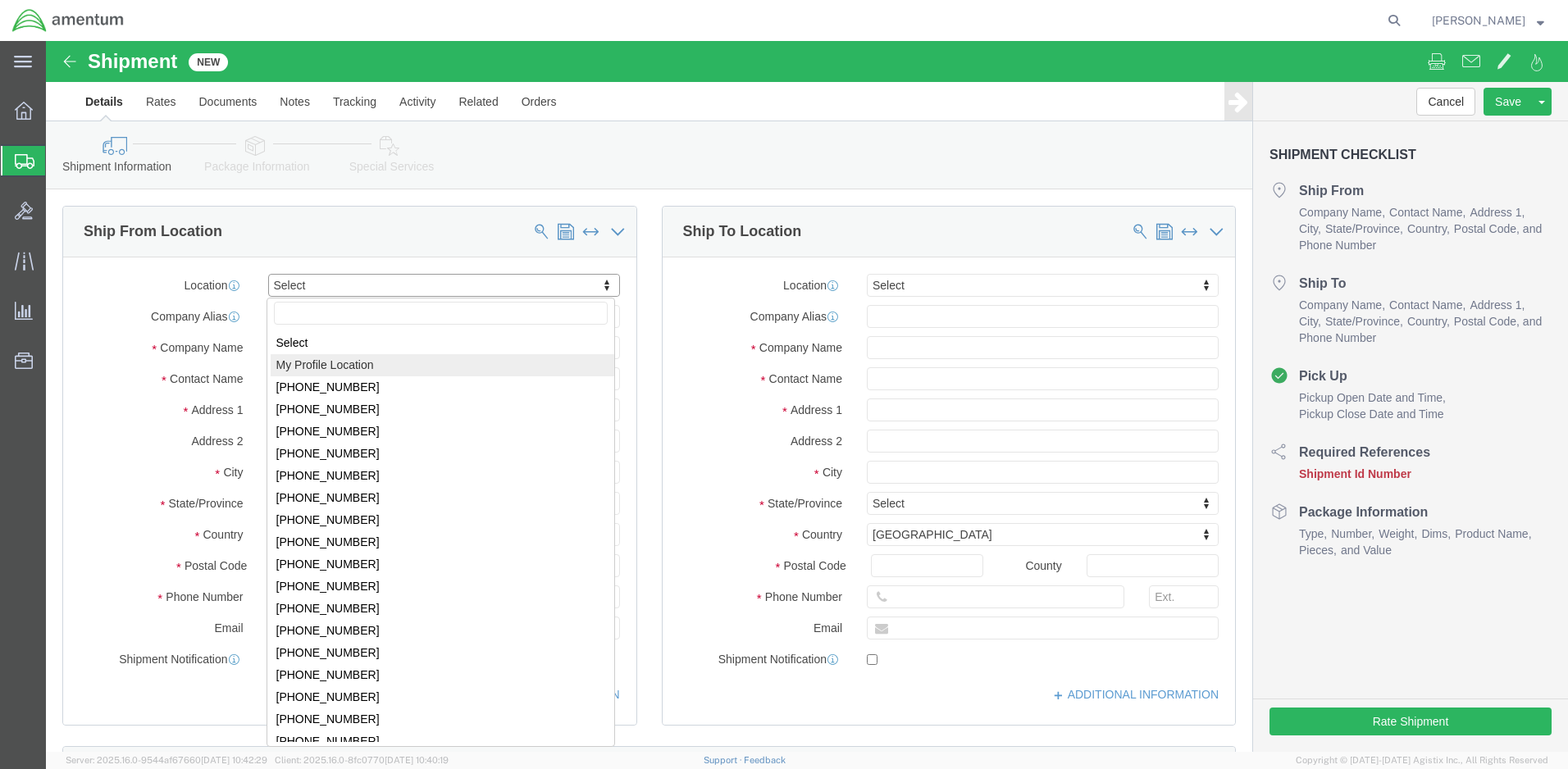
select select "MYPROFILE"
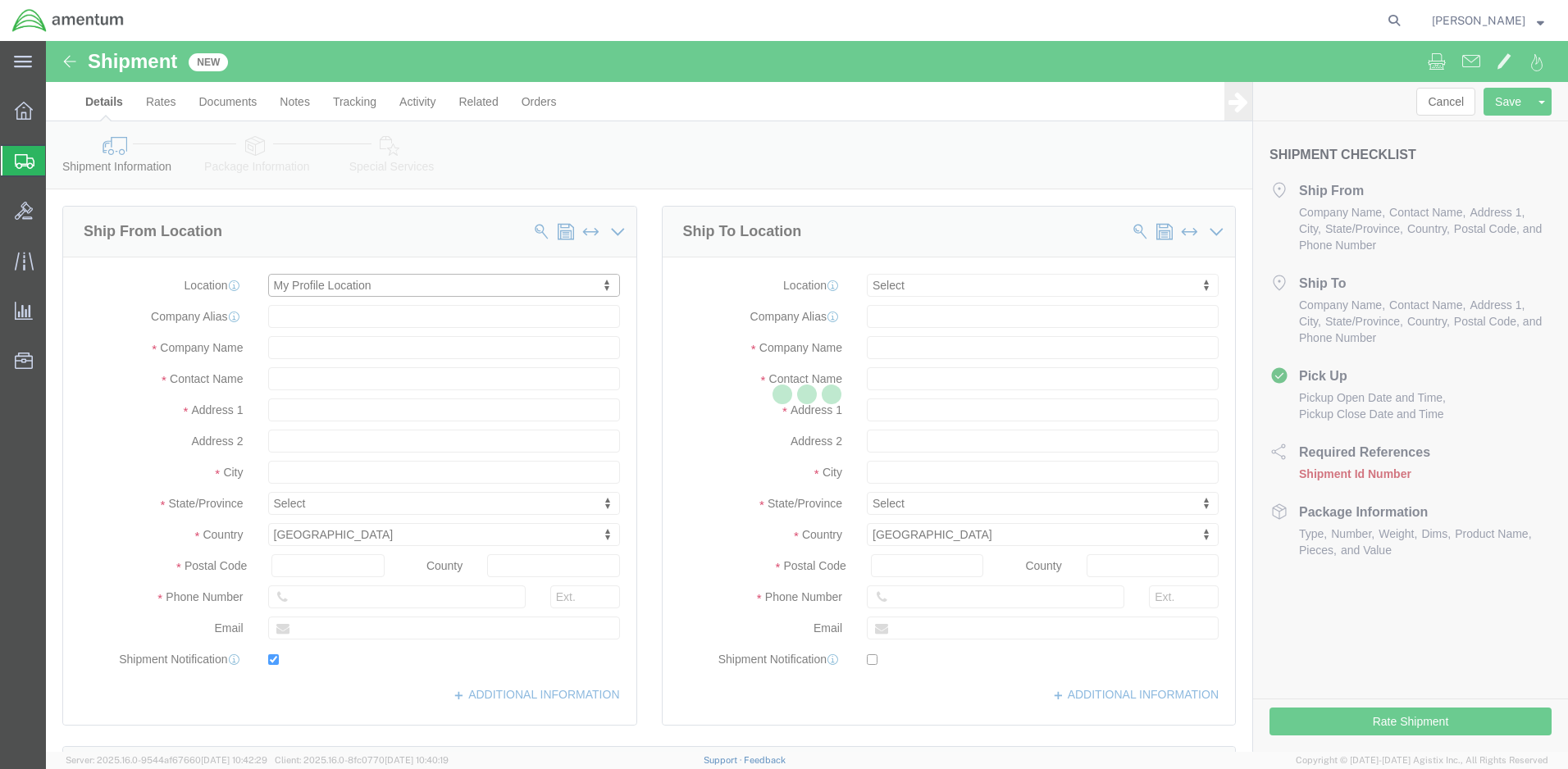
type input "[STREET_ADDRESS]"
type input "98433"
type input "[PHONE_NUMBER]"
type input "[PERSON_NAME][EMAIL_ADDRESS][DOMAIN_NAME]"
checkbox input "true"
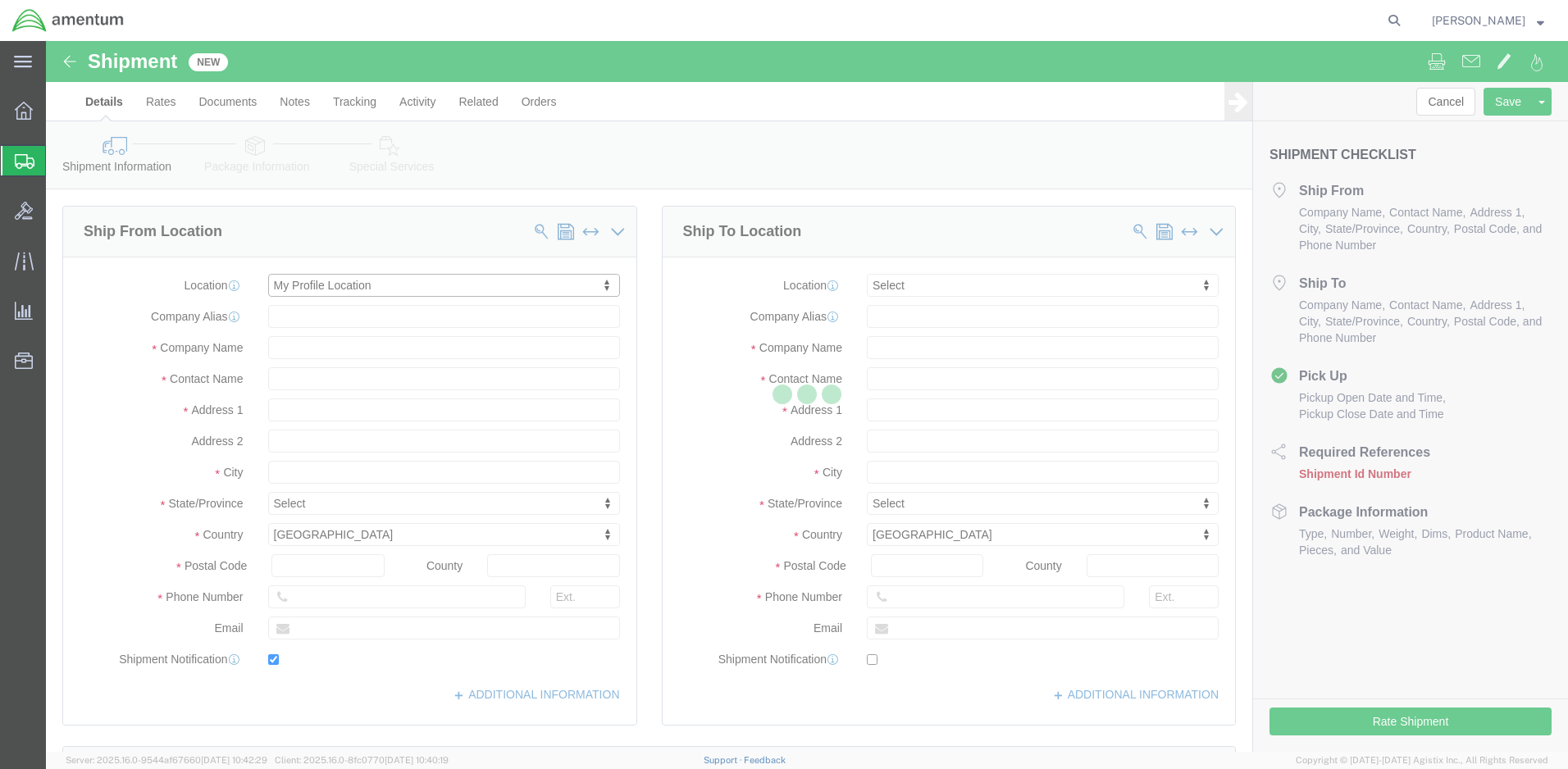
type input "Amentum Services, Inc."
type input "[PERSON_NAME]"
type input "Joint Base [PERSON_NAME]"
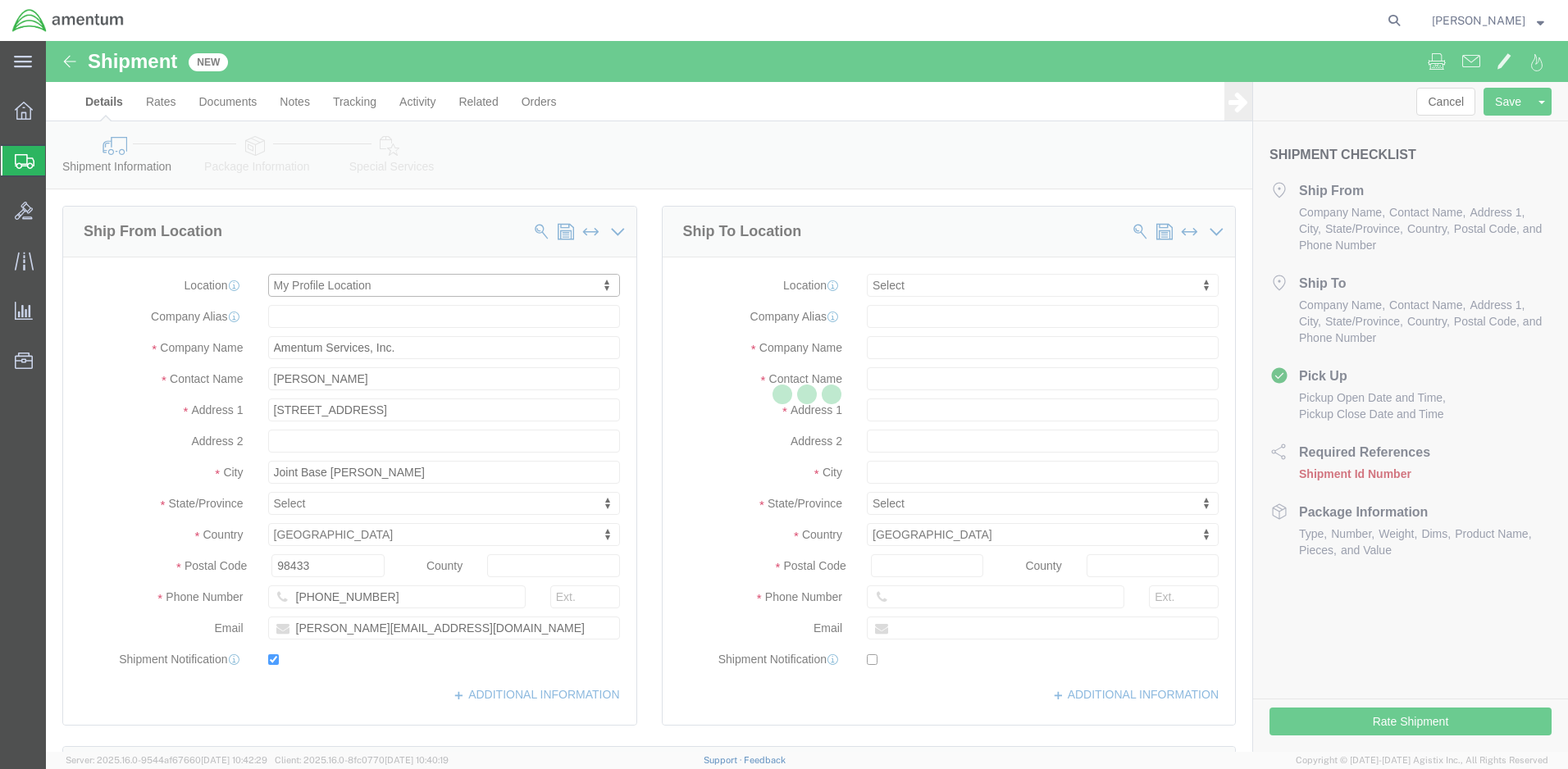
select select "WA"
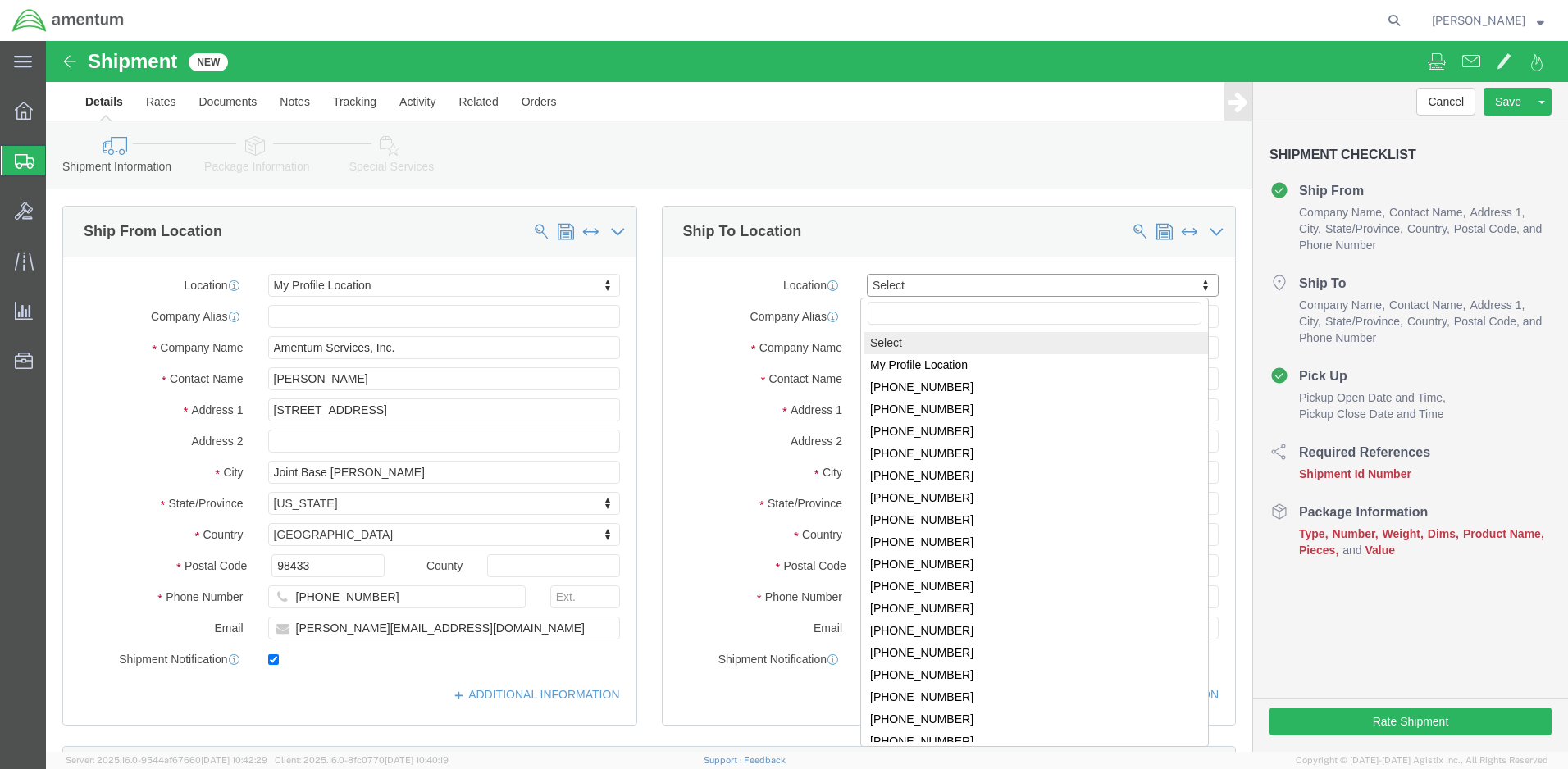
click body "Shipment New Details Rates Documents Notes Tracking Activity Related Orders Can…"
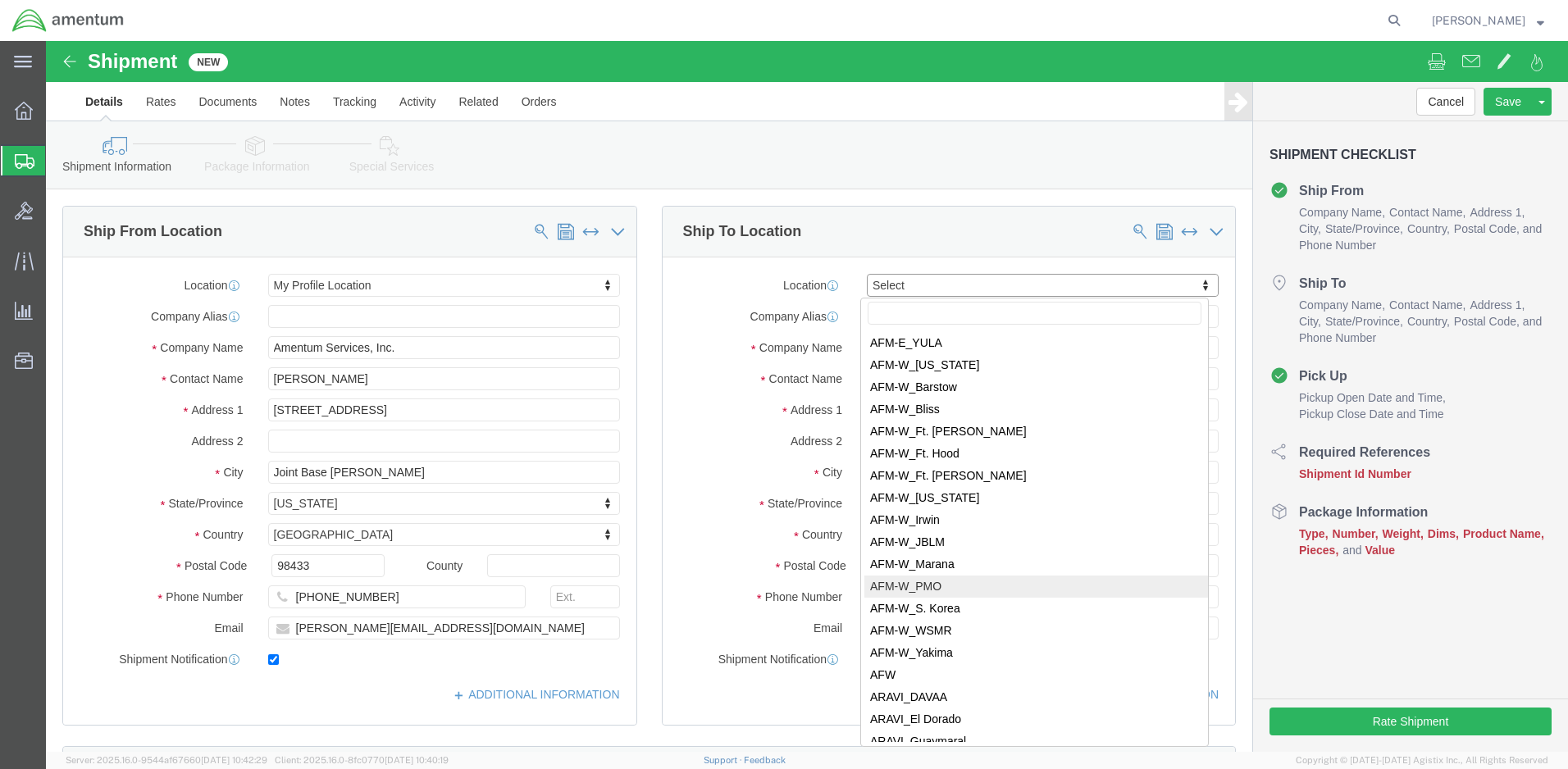
scroll to position [1721, 0]
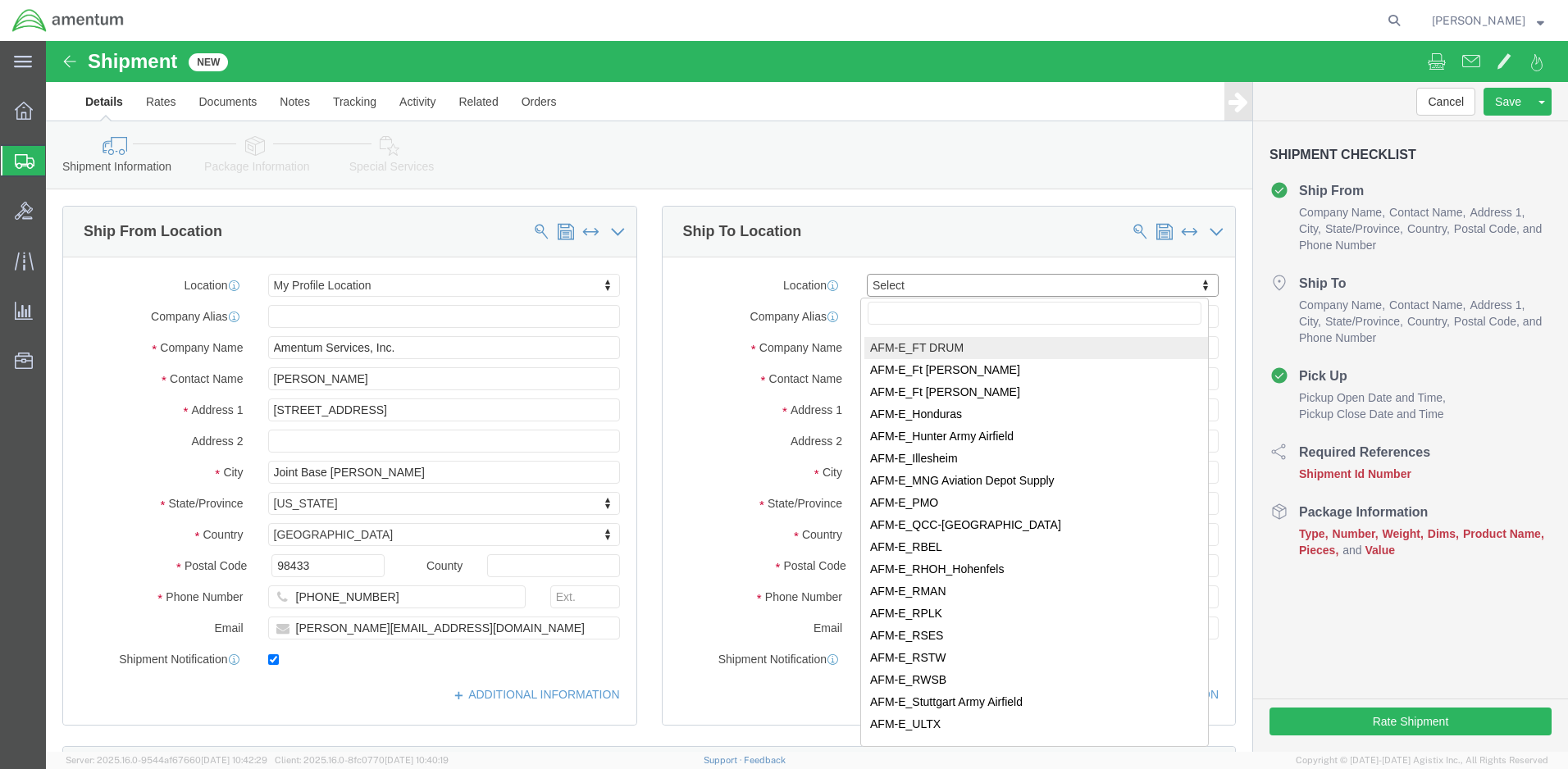
drag, startPoint x: 679, startPoint y: 392, endPoint x: 659, endPoint y: 403, distance: 22.8
click body "Shipment New Details Rates Documents Notes Tracking Activity Related Orders Can…"
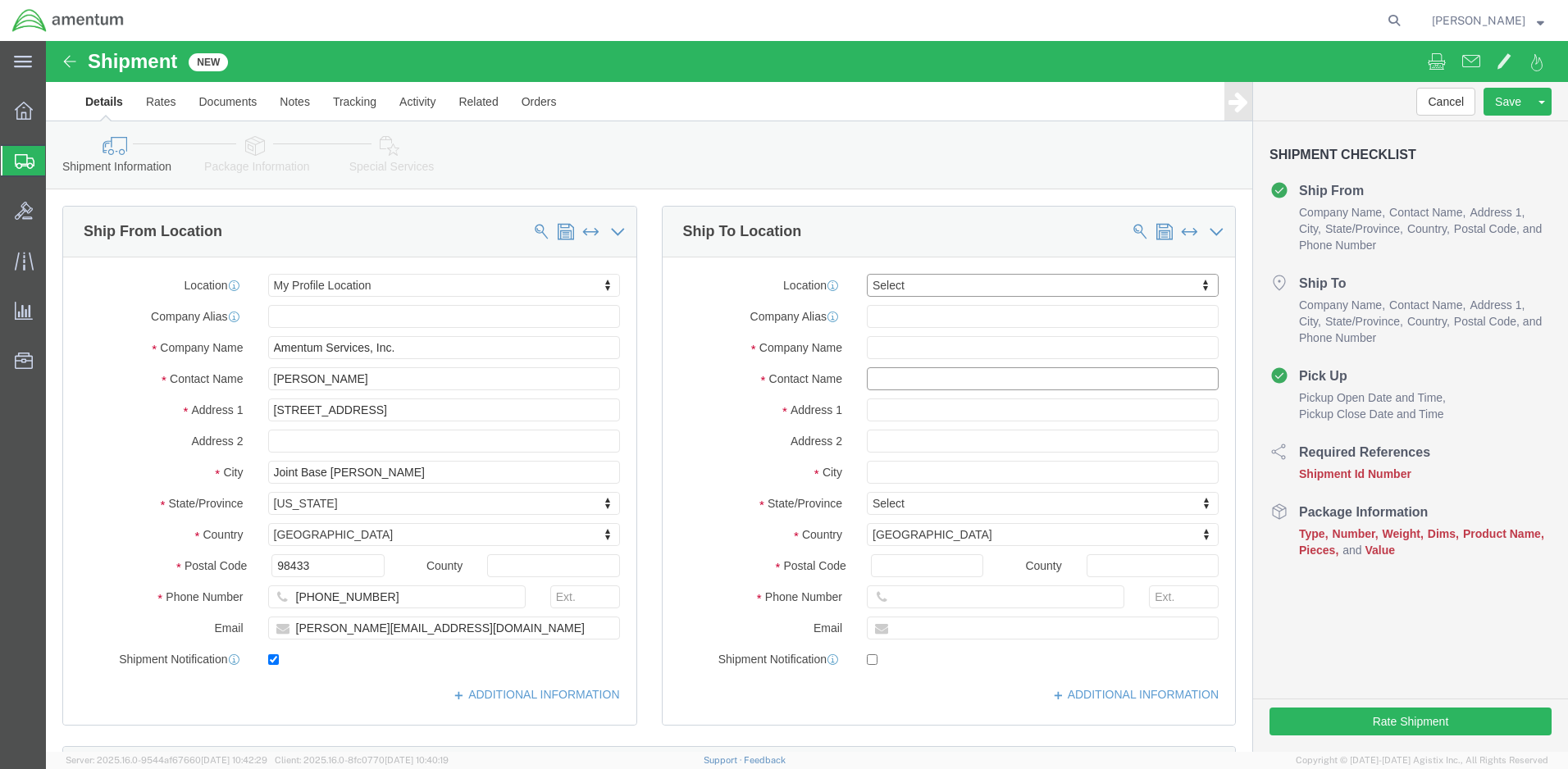
click input "text"
type input "t"
type input "R"
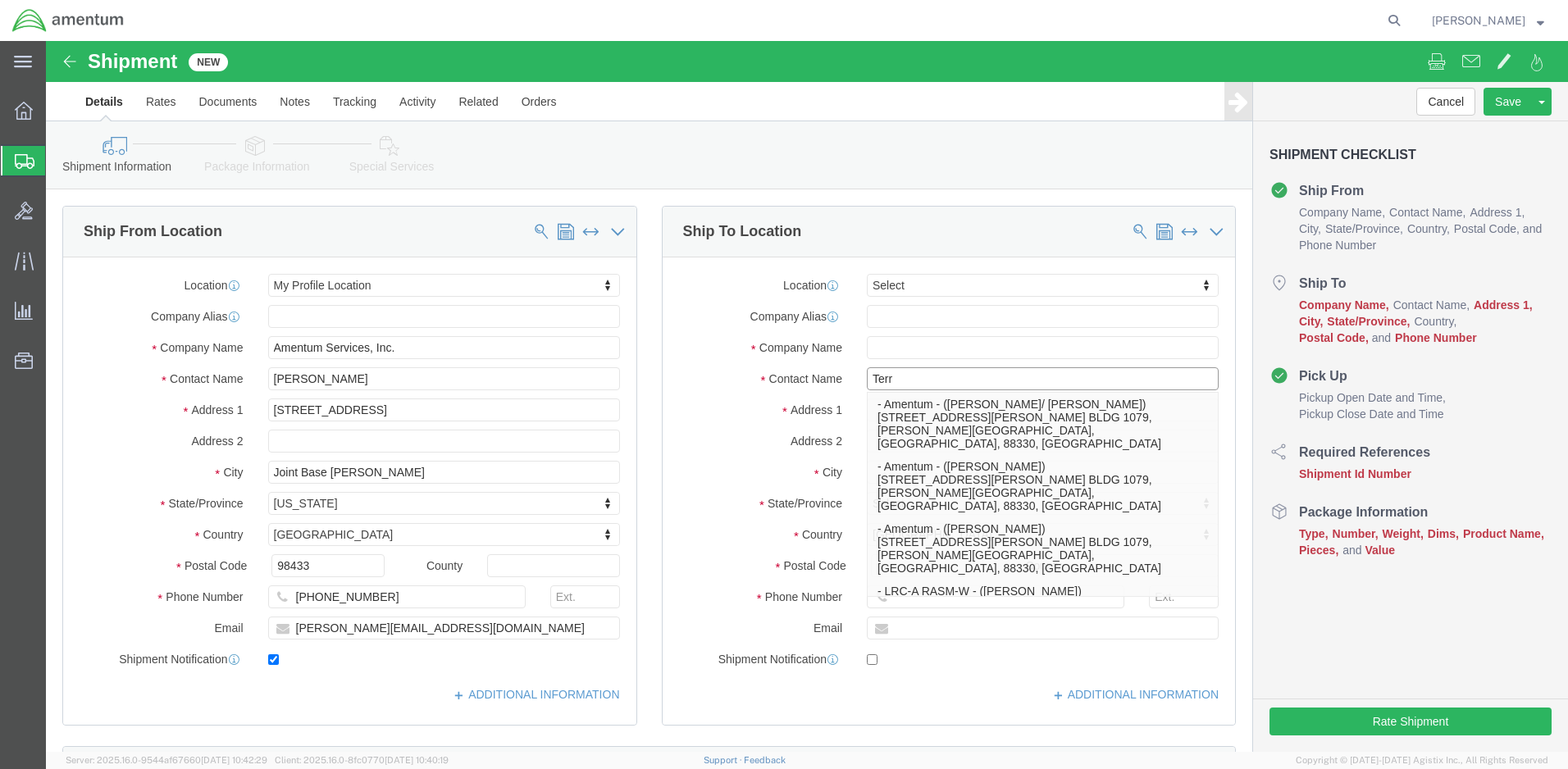
type input "[PERSON_NAME]"
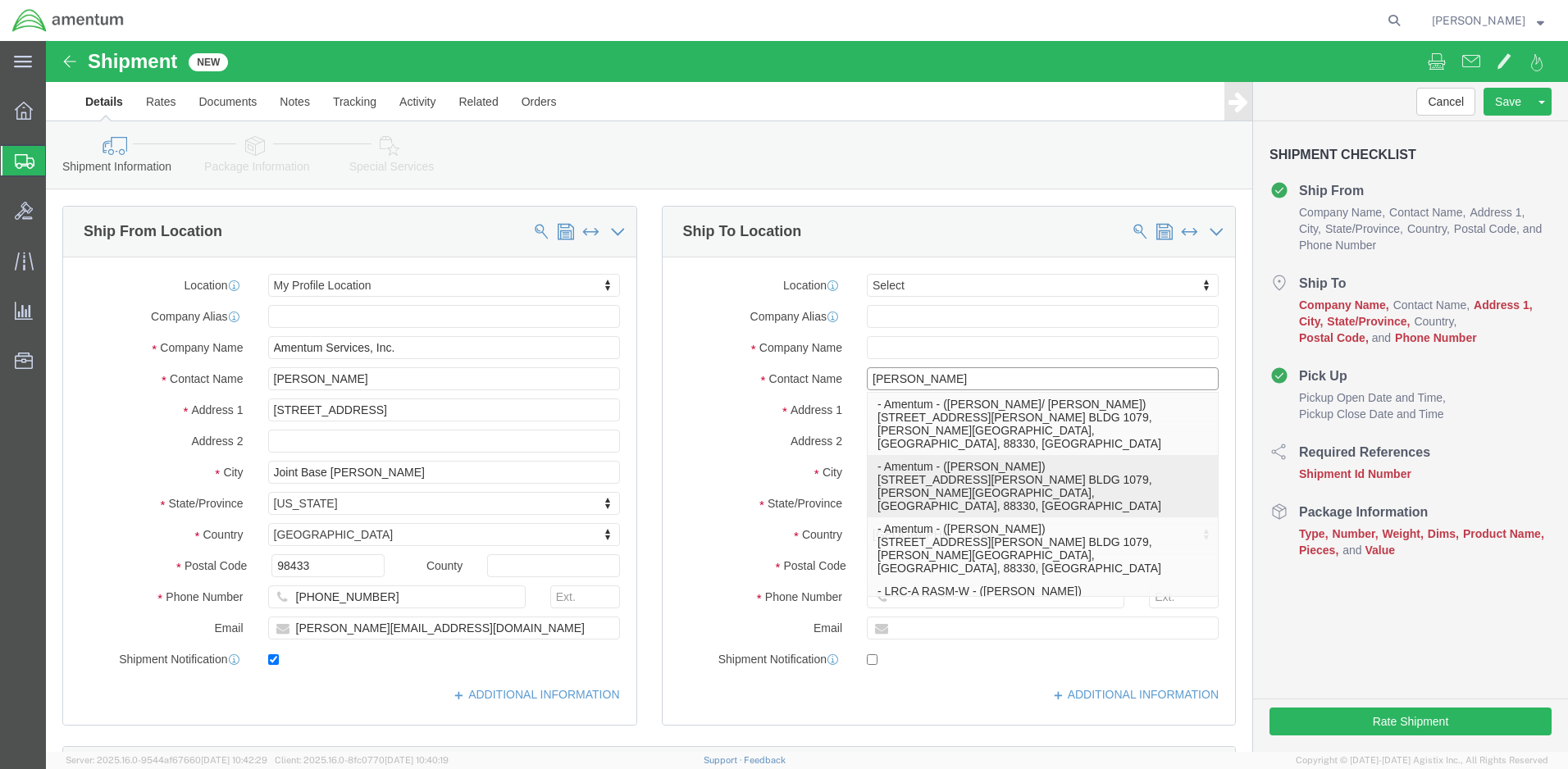
click p "- Amentum - ([PERSON_NAME]) [STREET_ADDRESS][PERSON_NAME] BLDG 1079, [PERSON_NA…"
type input "[STREET_ADDRESS][PERSON_NAME] BLDG 1079"
type input "88330"
type input "[PHONE_NUMBER]"
type input "[PERSON_NAME][EMAIL_ADDRESS][PERSON_NAME][DOMAIN_NAME]"
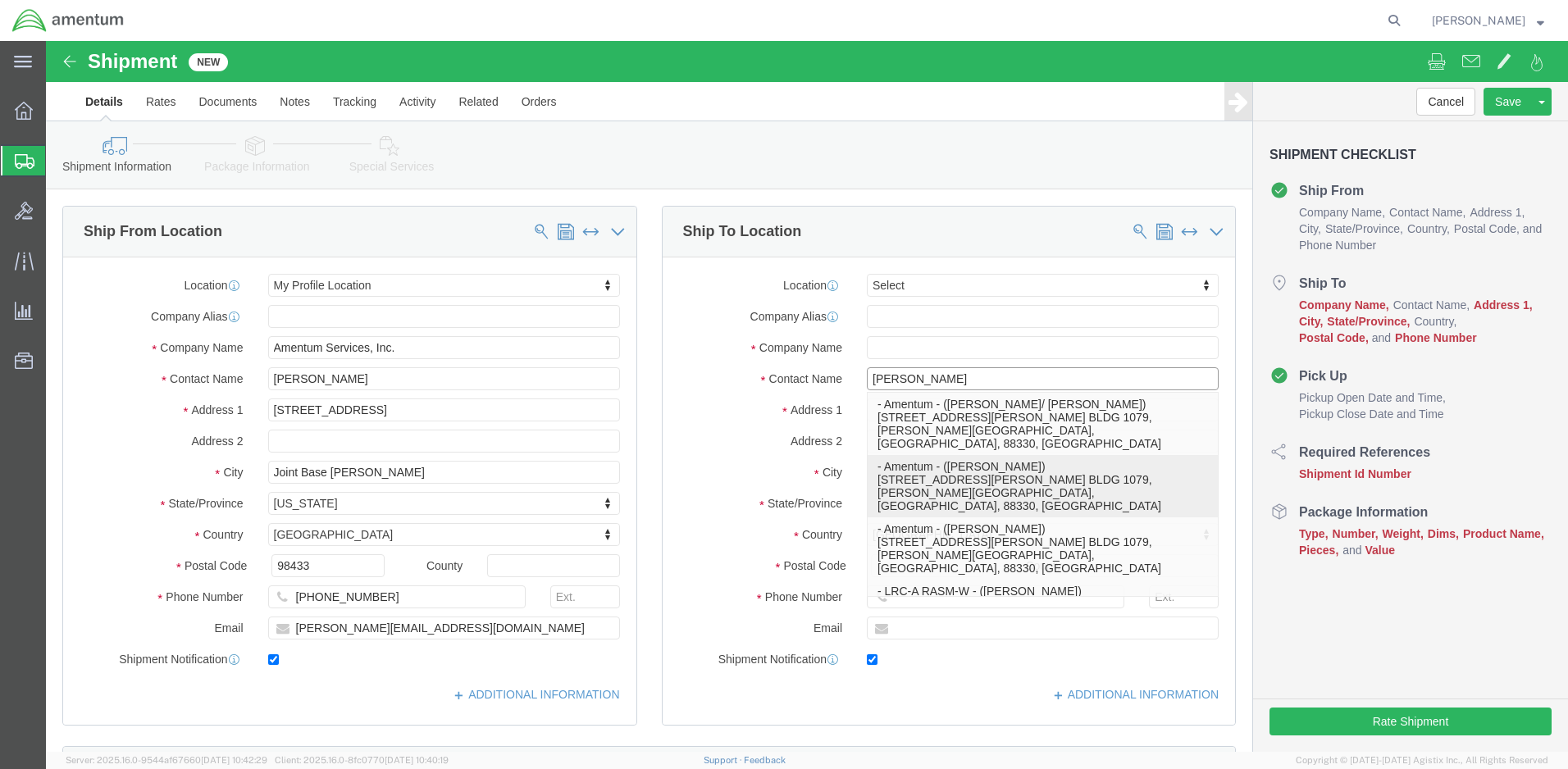
checkbox input "true"
type input "Amentum"
type input "[PERSON_NAME]"
type input "[PERSON_NAME][GEOGRAPHIC_DATA]"
select select "NM"
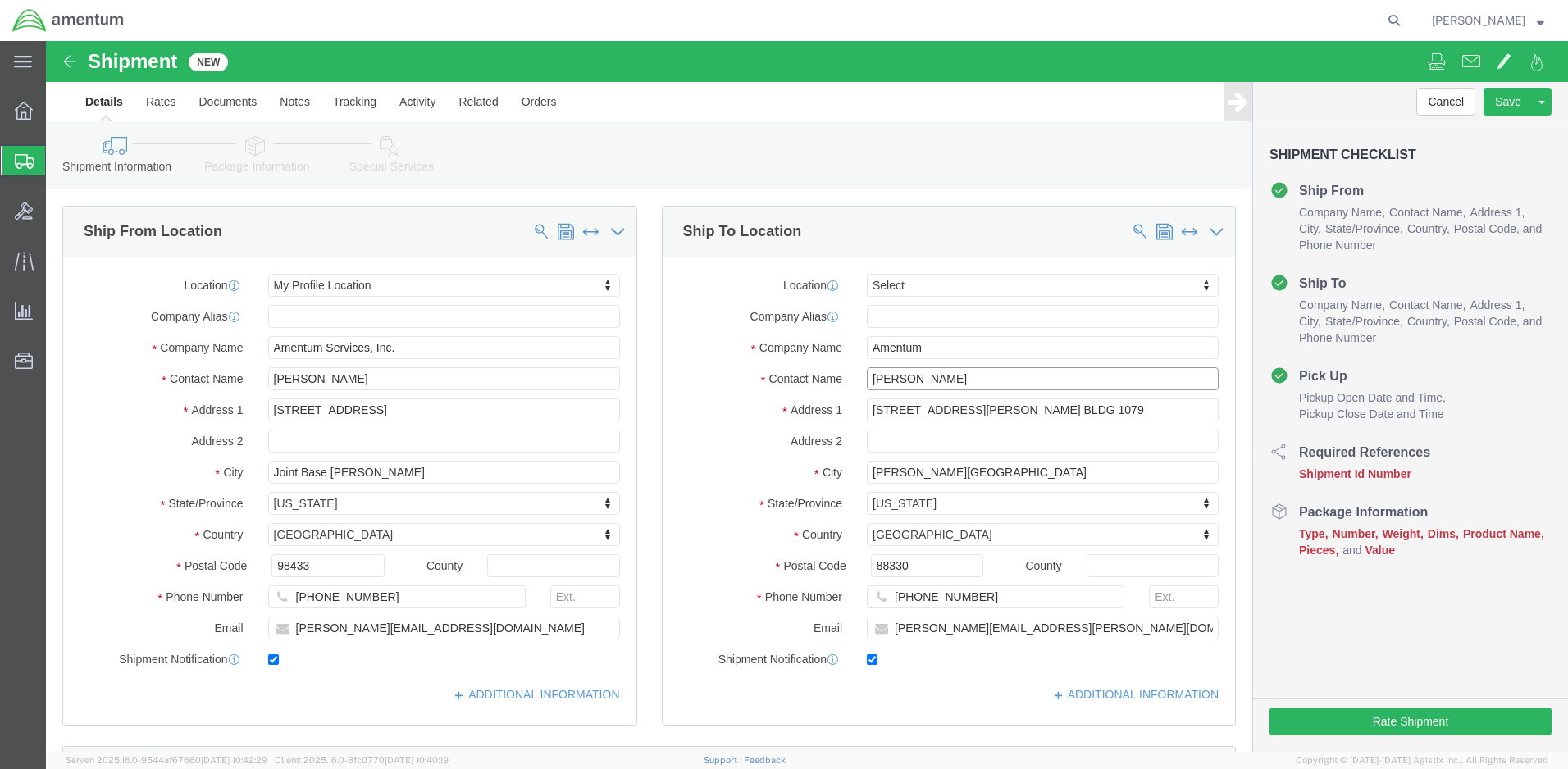
scroll to position [184, 0]
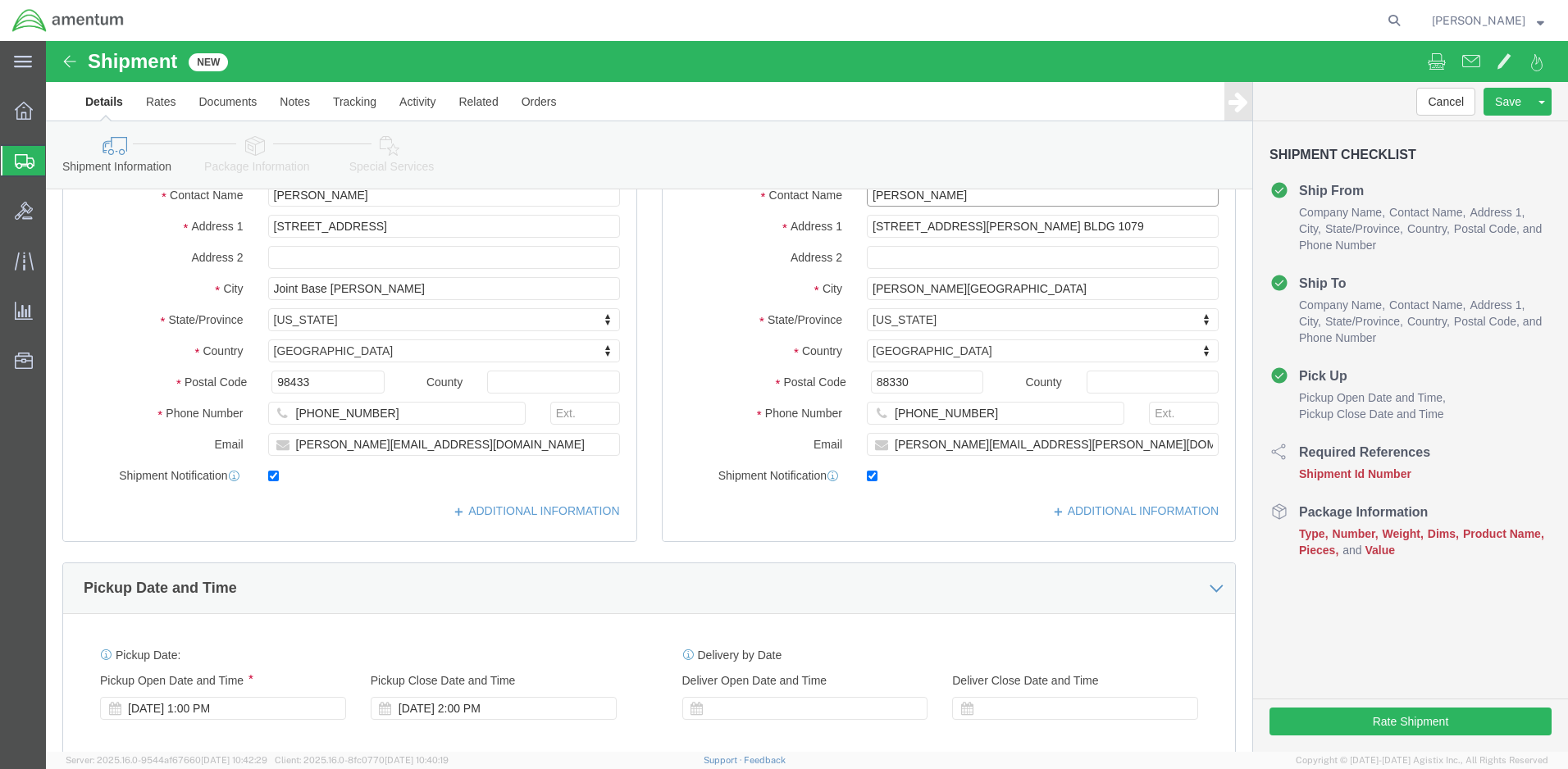
type input "[PERSON_NAME]"
paste input "4999.R.2521.AW.AM.0F.YWKM.00"
type input "4999.R.2521.AW.AM.0F.YWKM.00"
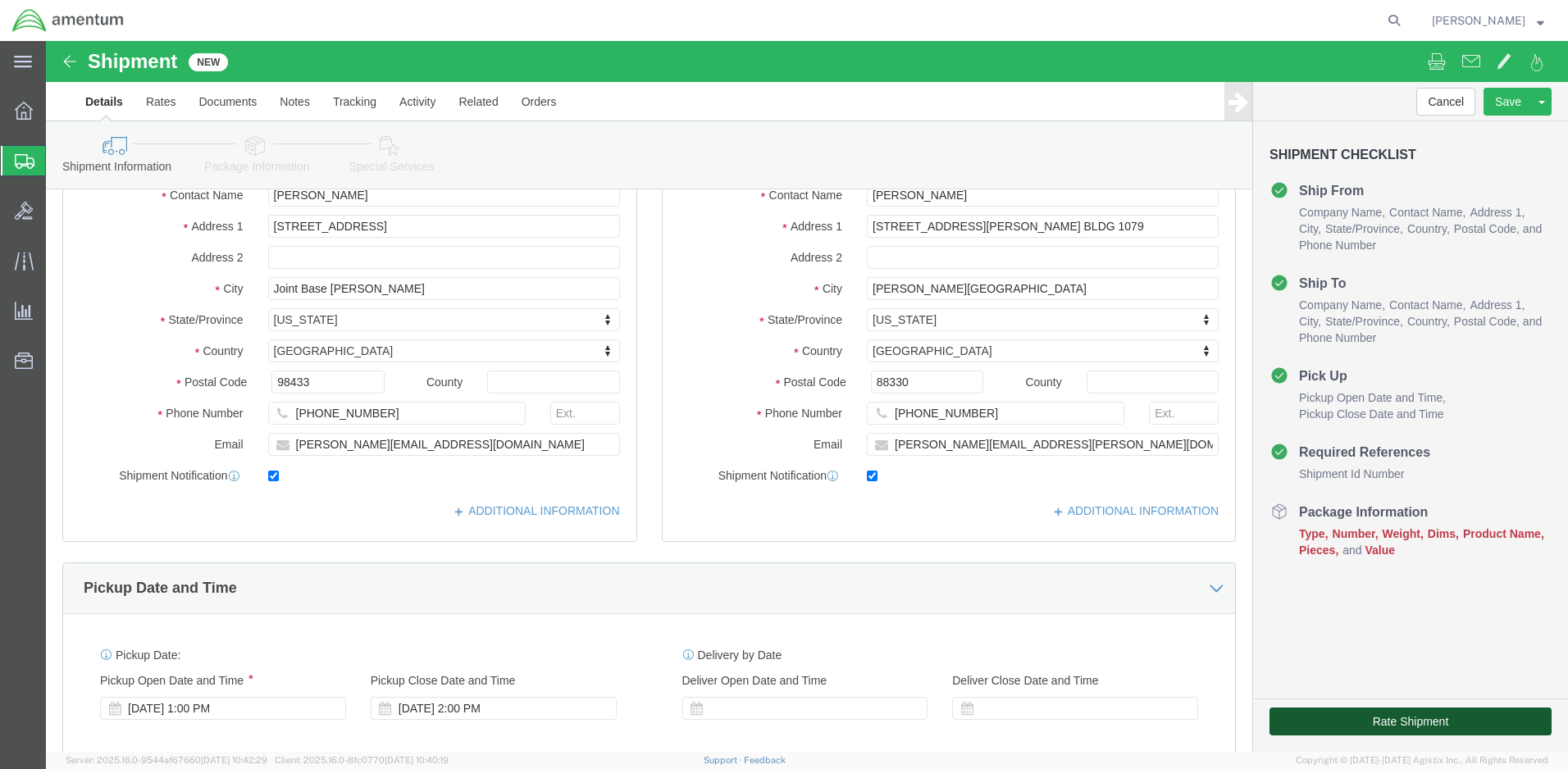
click button "Rate Shipment"
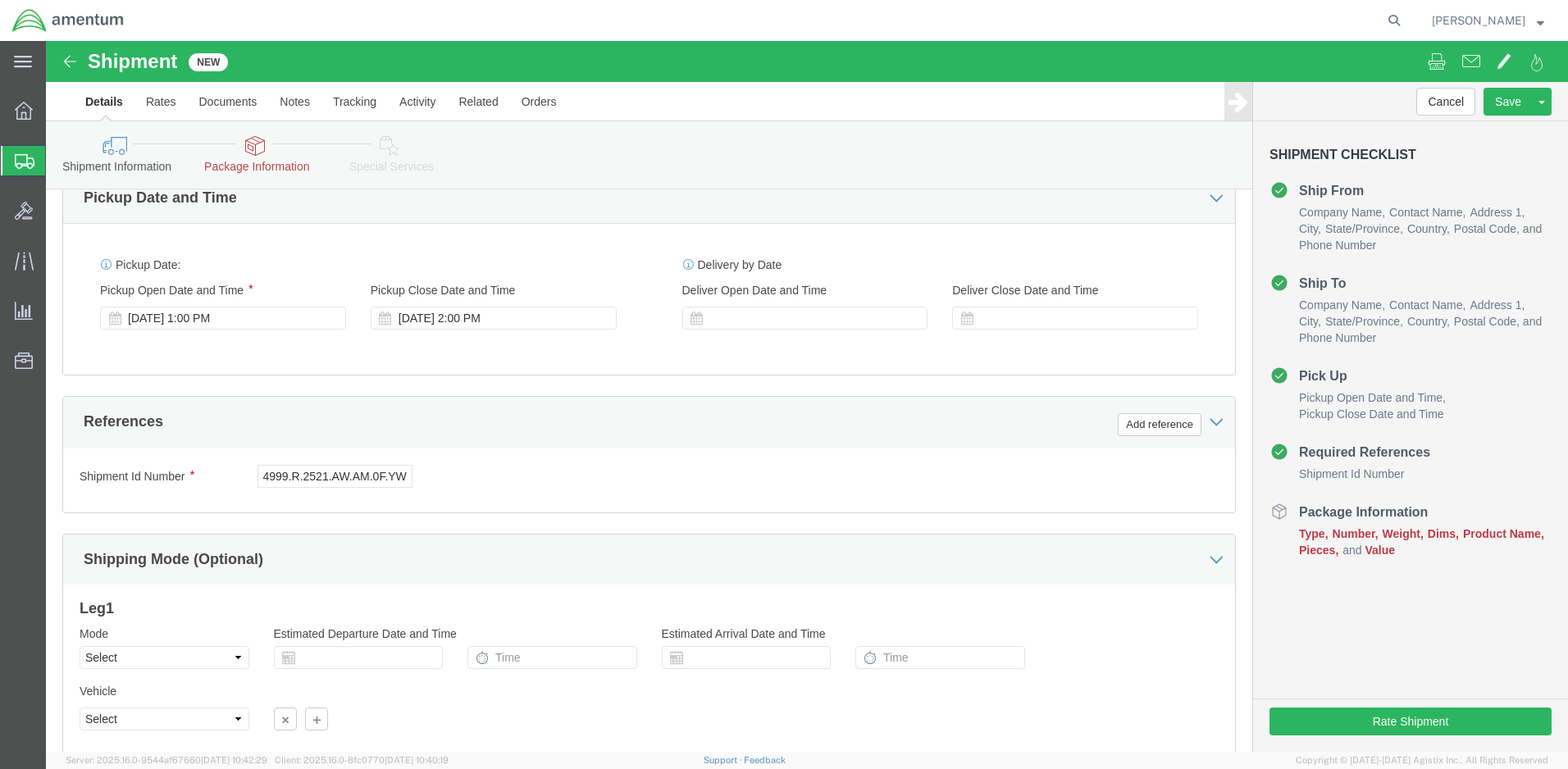
click button "Continue"
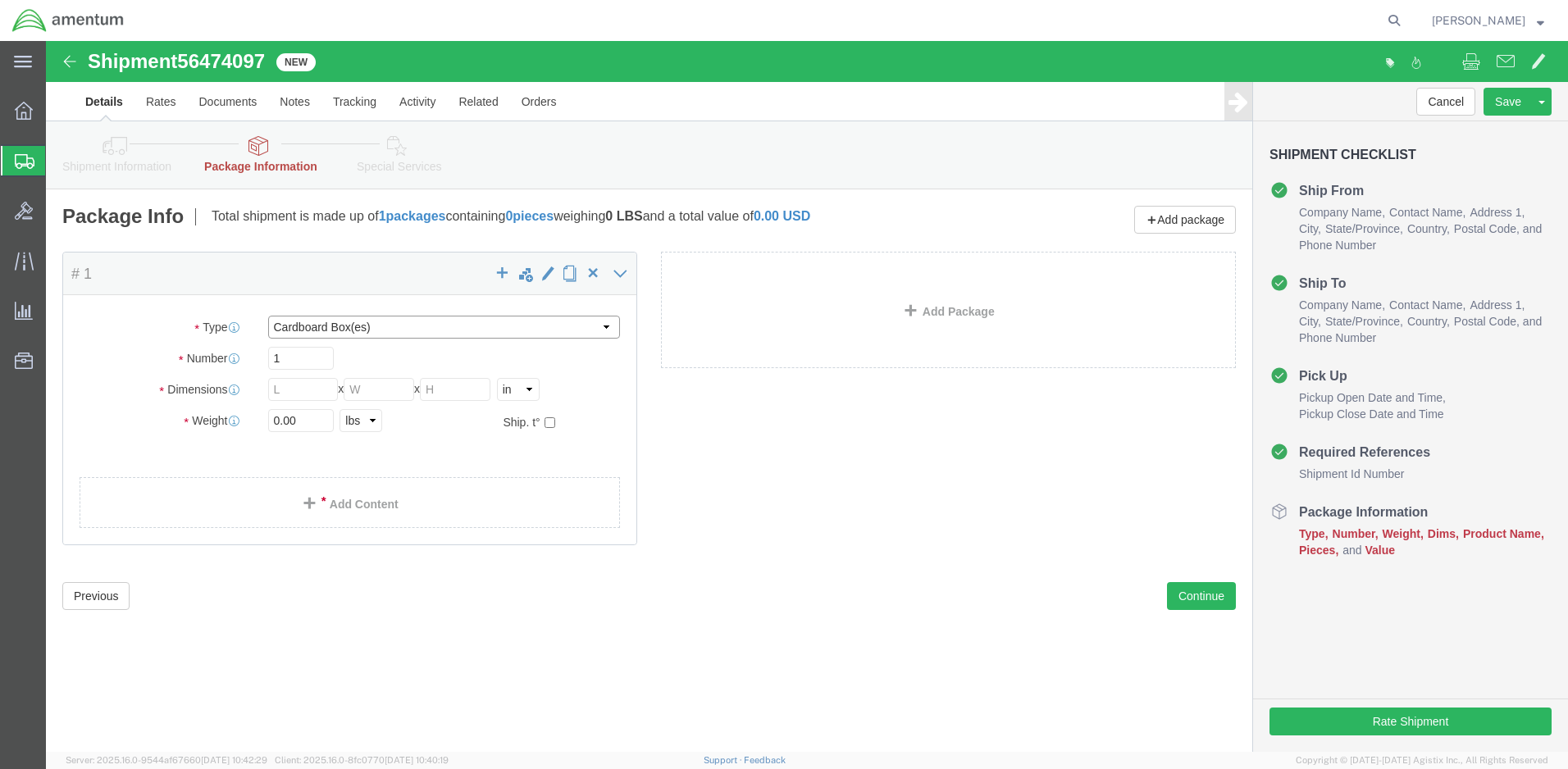
select select "ENV"
type input "9.50"
type input "12.50"
type input "0.25"
type input "1"
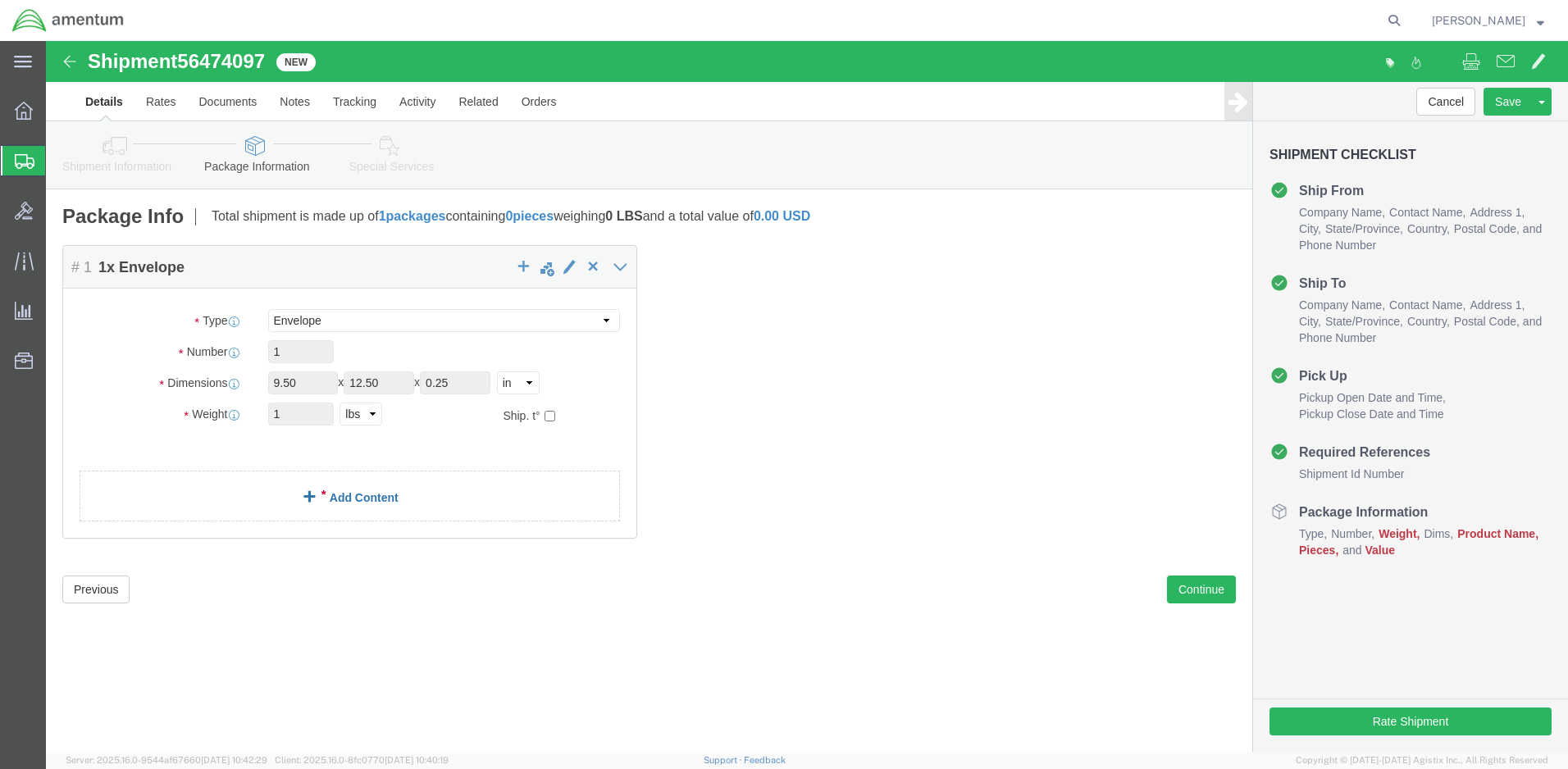
click link "Add Content"
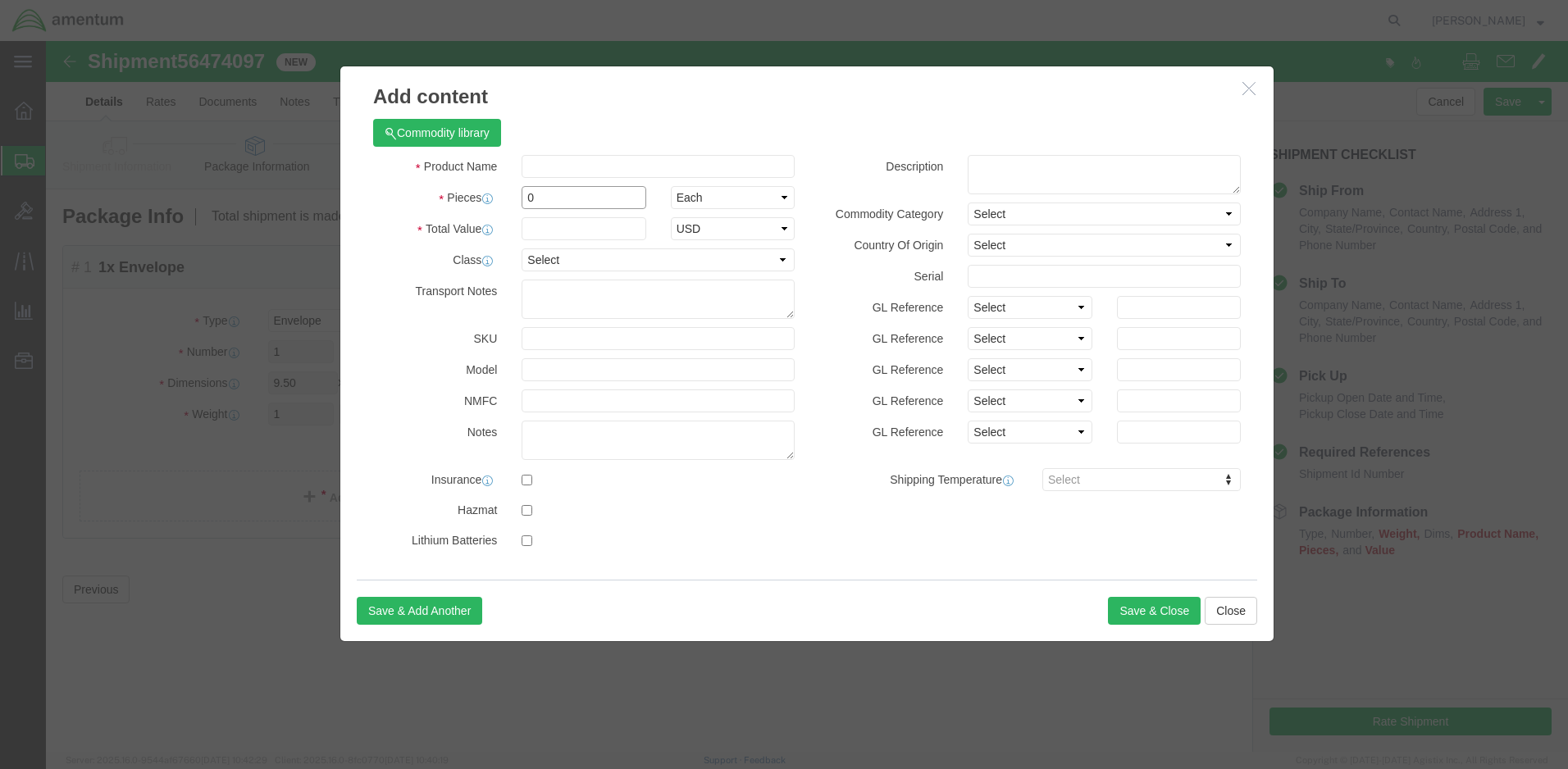
drag, startPoint x: 499, startPoint y: 159, endPoint x: 442, endPoint y: 155, distance: 57.1
click div "Pieces 0 Select Bag Barrels 100Board Feet Bottle Box Blister Pack Carats Can Ca…"
type input "2"
click input "text"
type input "10"
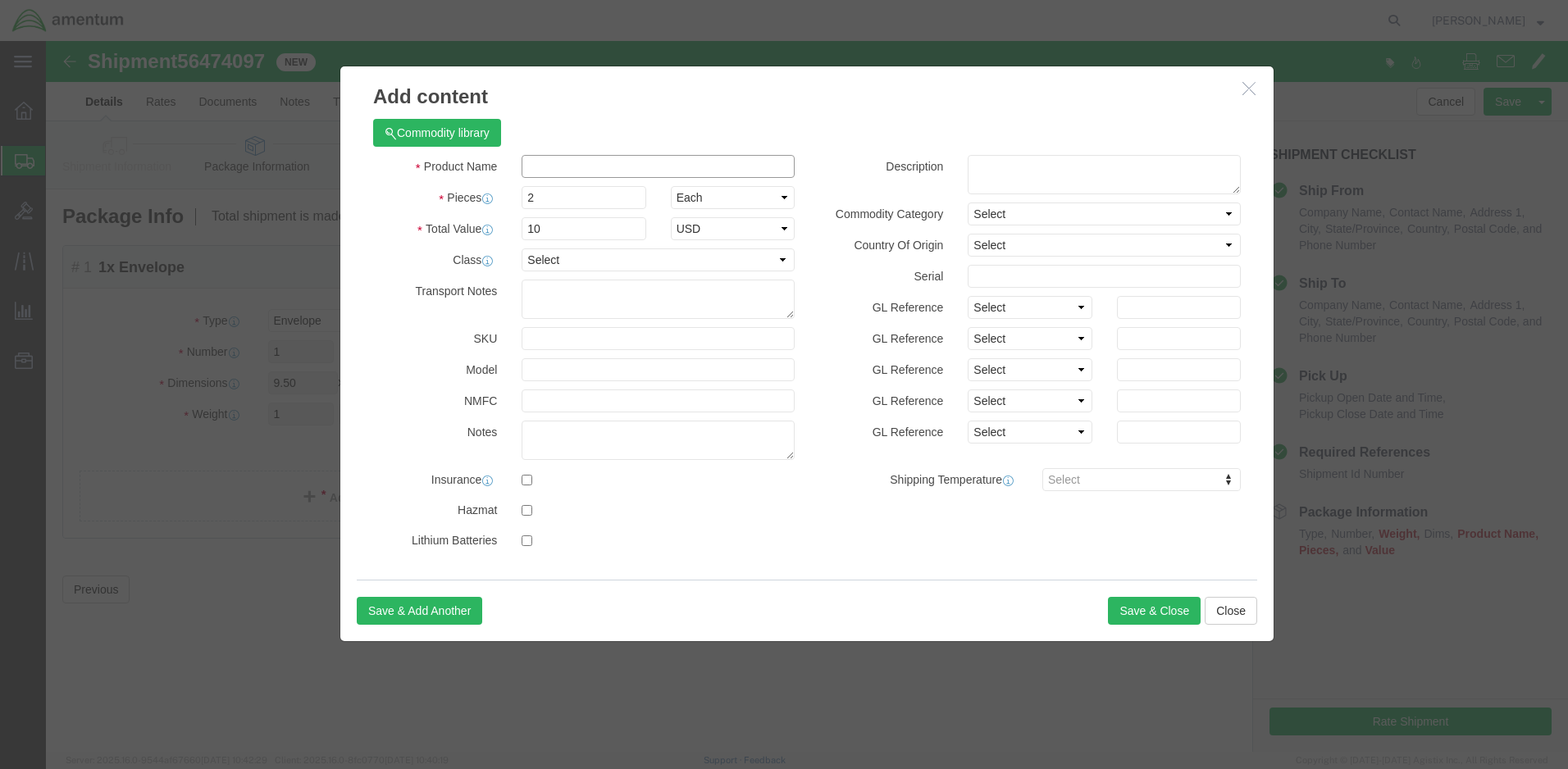
click input "text"
type input "Insert, Thread Screw"
click button "Save & Close"
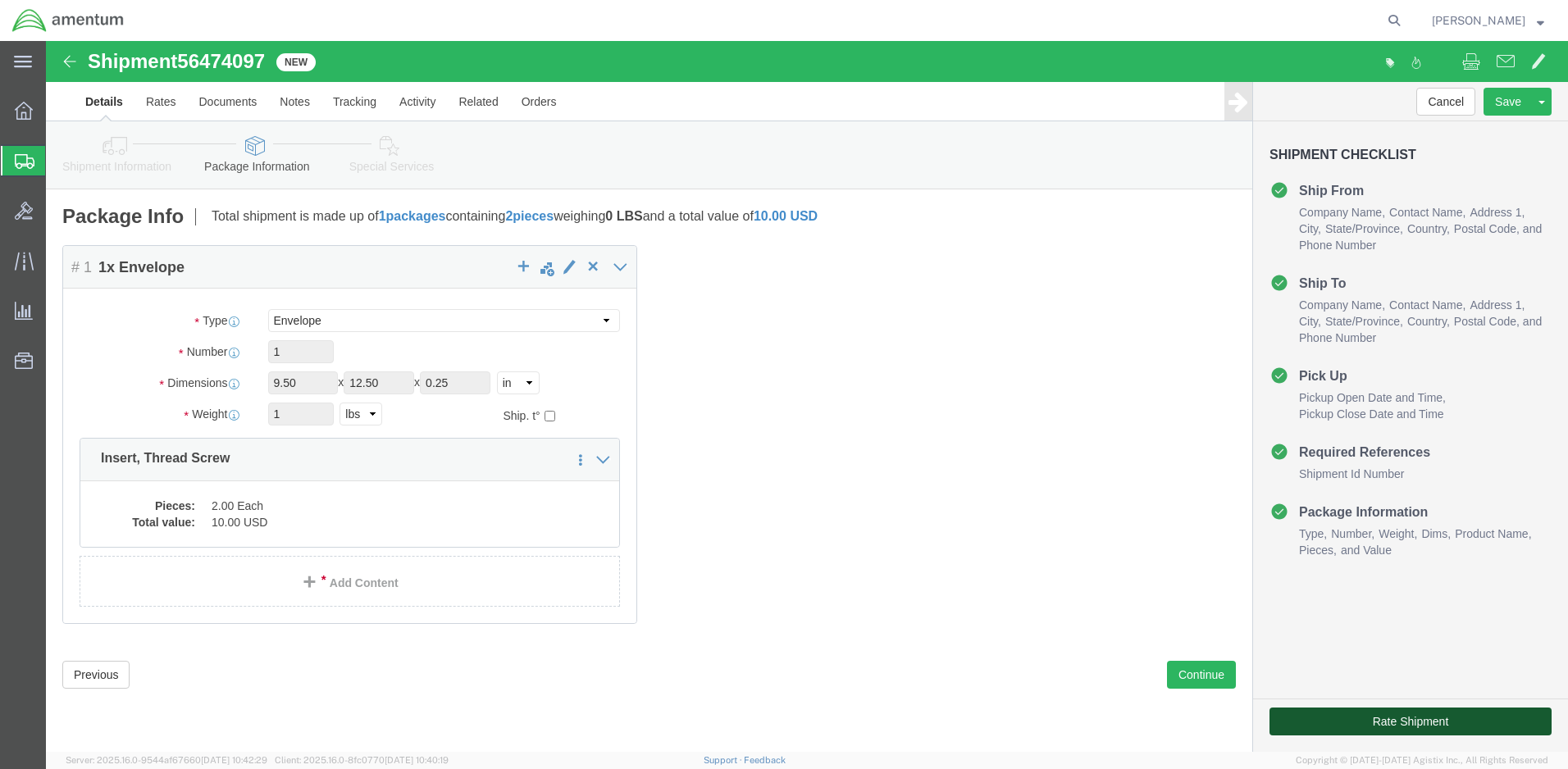
click button "Rate Shipment"
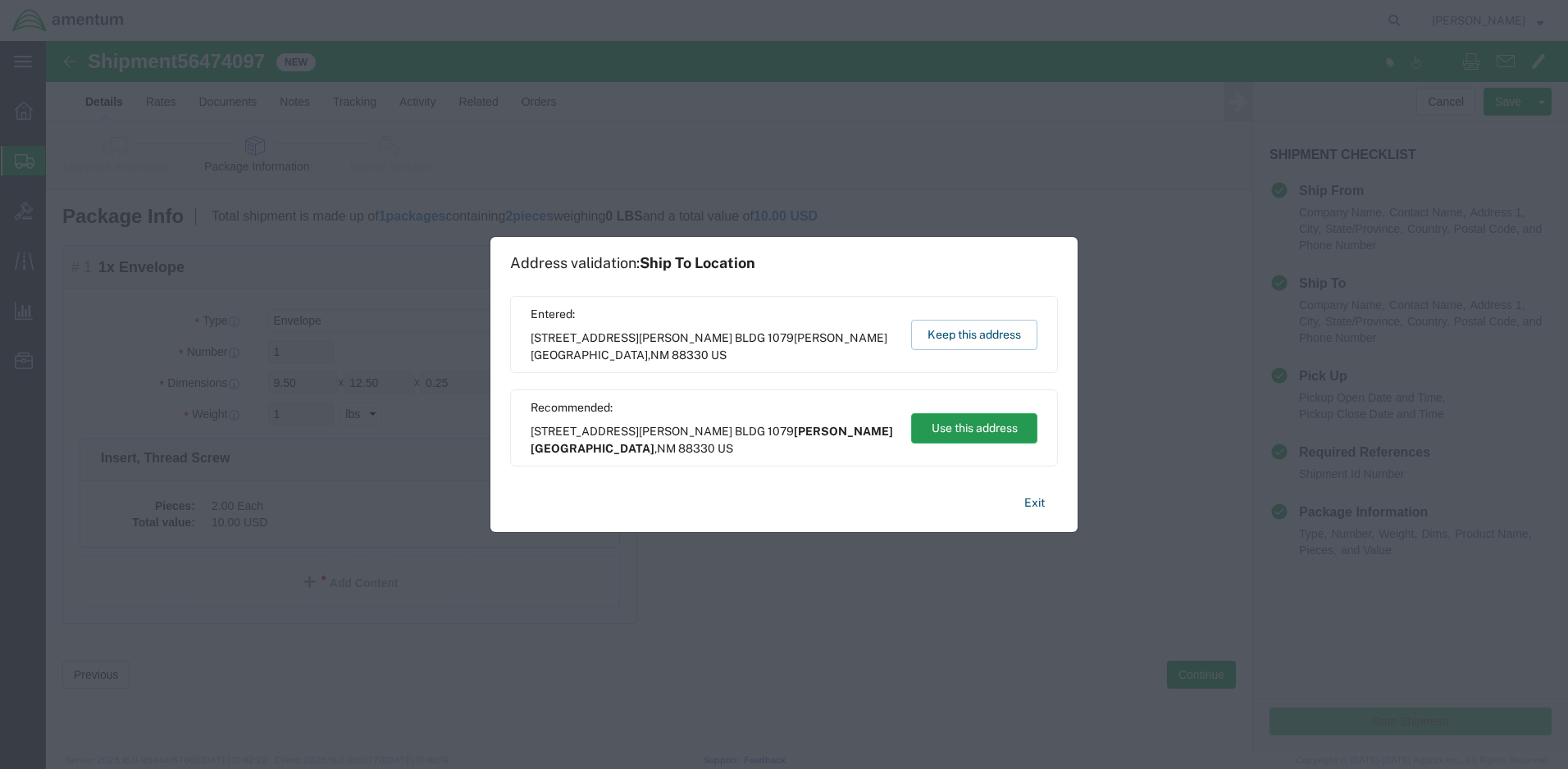
click at [989, 428] on button "Use this address" at bounding box center [974, 428] width 126 height 30
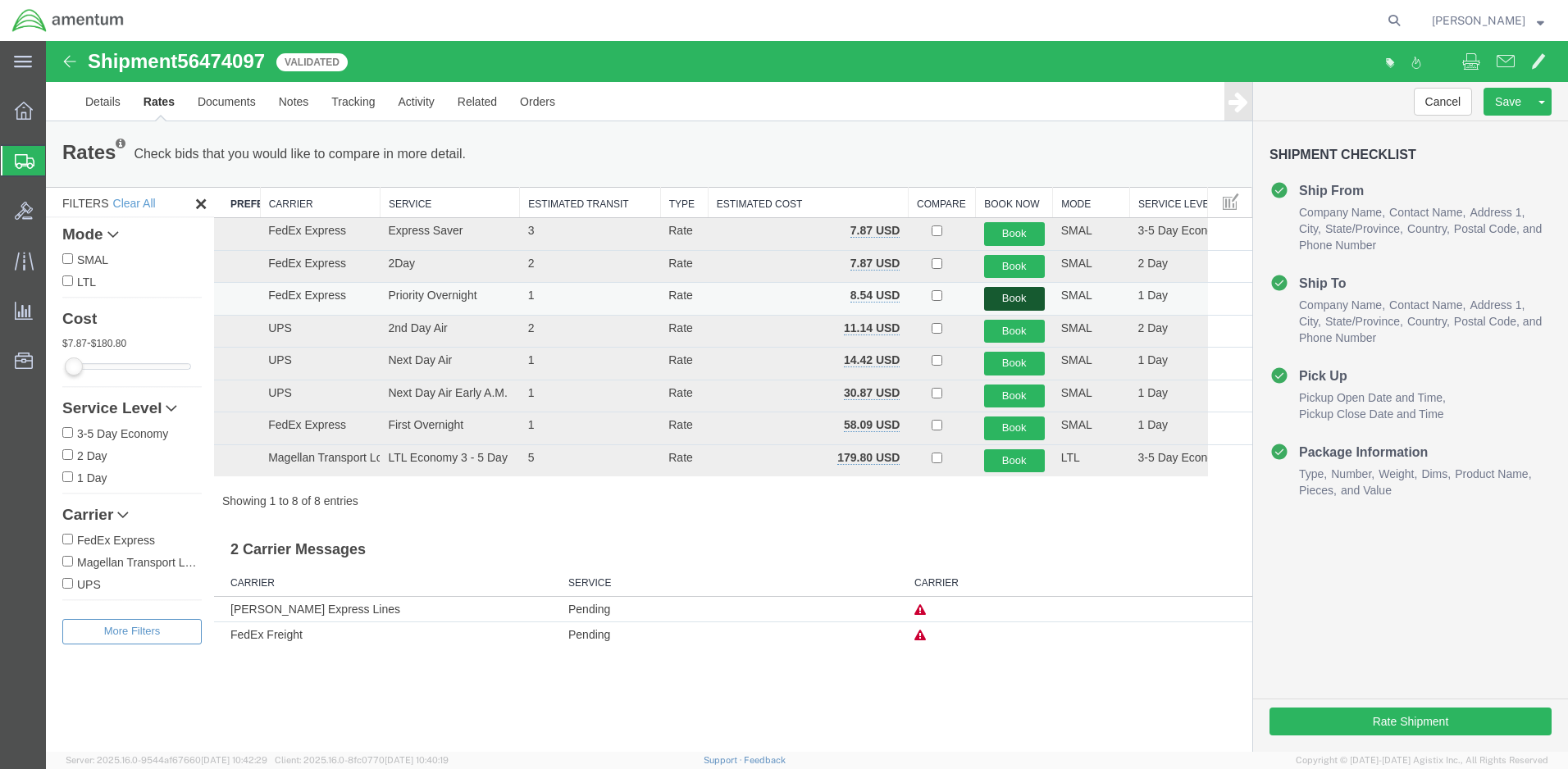
click at [1021, 292] on button "Book" at bounding box center [1015, 298] width 60 height 24
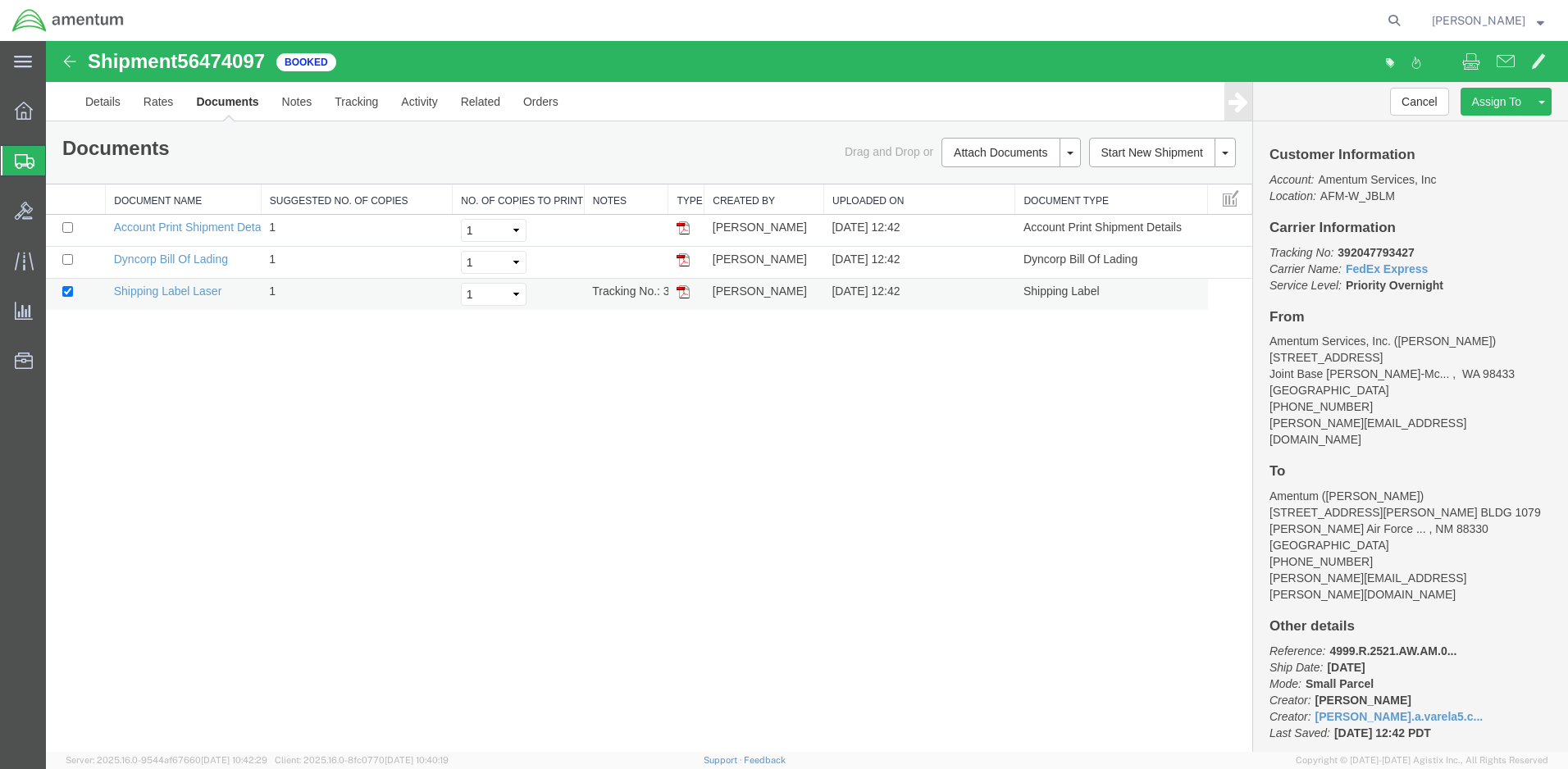
click at [686, 288] on img at bounding box center [682, 291] width 13 height 13
